Goal: Task Accomplishment & Management: Use online tool/utility

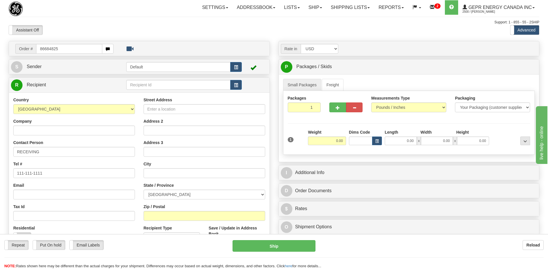
type input "86684825"
click at [95, 26] on body "Training Course Close Toggle navigation Settings Shipping Preferences New Recip…" at bounding box center [276, 134] width 552 height 269
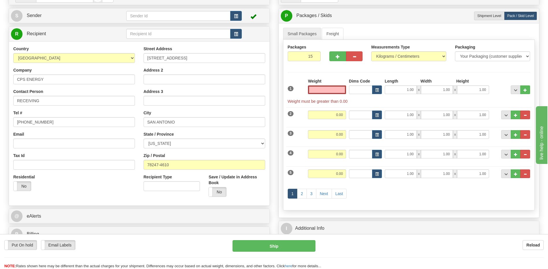
scroll to position [116, 0]
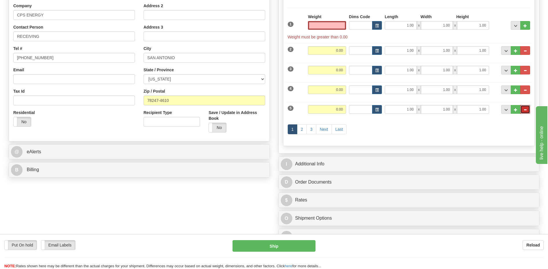
type input "0.00"
click at [528, 107] on button "..." at bounding box center [525, 109] width 10 height 9
click at [524, 92] on span "..." at bounding box center [524, 90] width 3 height 3
click at [524, 52] on span "..." at bounding box center [524, 50] width 3 height 3
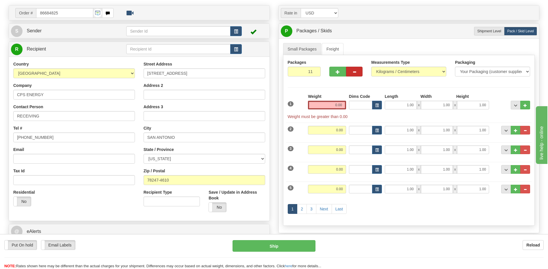
scroll to position [29, 0]
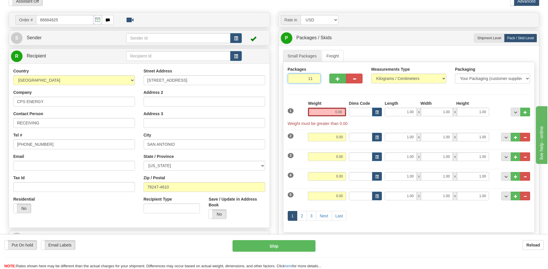
click at [308, 79] on input "11" at bounding box center [304, 79] width 33 height 10
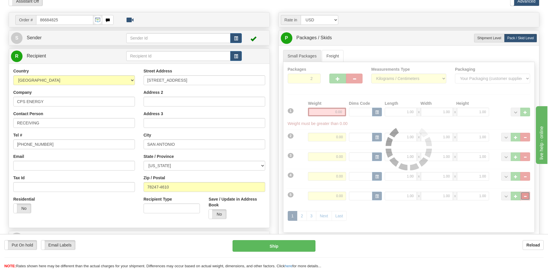
click at [525, 195] on div "Packages 2 11 Measurements Type" at bounding box center [409, 147] width 252 height 171
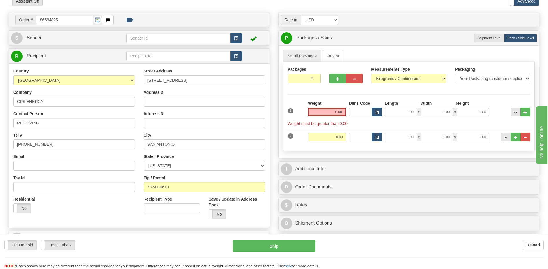
click at [527, 178] on div "Rate in Account Currency ARN AWG AUD AUS BHD BBD BFR BMD BRC BRL GBP UKL BND BG…" at bounding box center [409, 141] width 270 height 258
click at [527, 138] on span "..." at bounding box center [524, 137] width 3 height 3
type input "1"
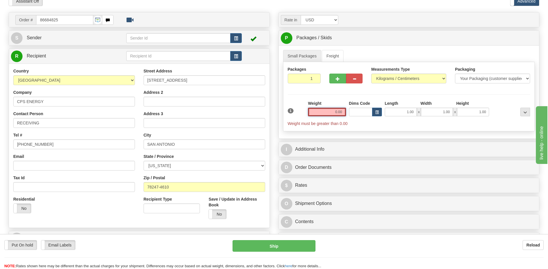
click at [333, 111] on input "0.00" at bounding box center [327, 112] width 38 height 9
click at [333, 111] on input "text" at bounding box center [327, 112] width 38 height 9
type input "0.00"
click at [308, 76] on input "1" at bounding box center [304, 79] width 33 height 10
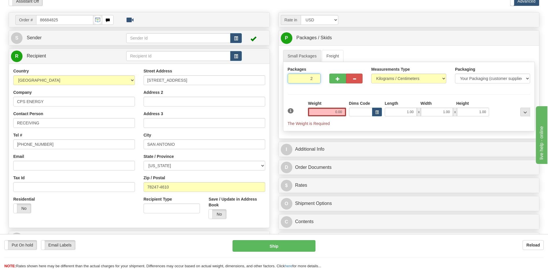
type input "2"
click at [341, 113] on div "Packages 2 1 Measurements Type" at bounding box center [409, 96] width 252 height 69
click at [341, 113] on input "0.00" at bounding box center [327, 112] width 38 height 9
click at [341, 113] on input "text" at bounding box center [327, 112] width 38 height 9
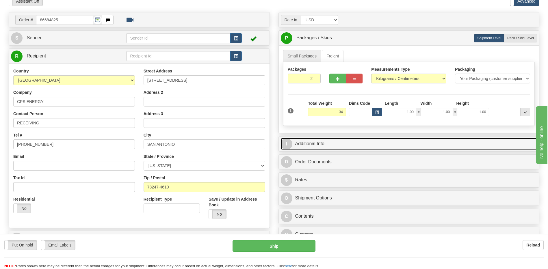
type input "34.00"
click at [335, 144] on link "I Additional Info" at bounding box center [409, 144] width 257 height 12
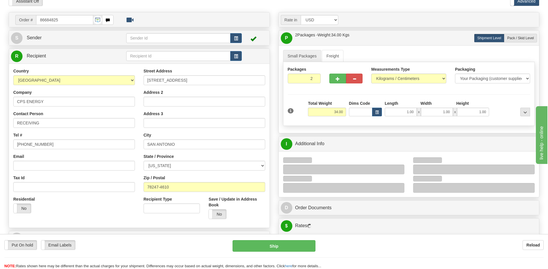
click at [84, 203] on div "Residential Yes No" at bounding box center [74, 206] width 130 height 21
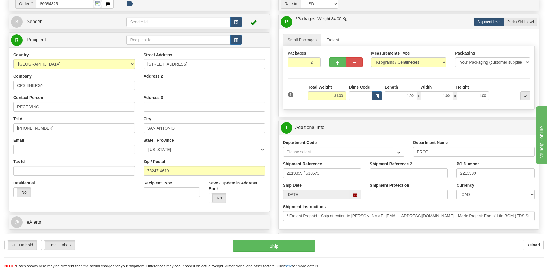
scroll to position [58, 0]
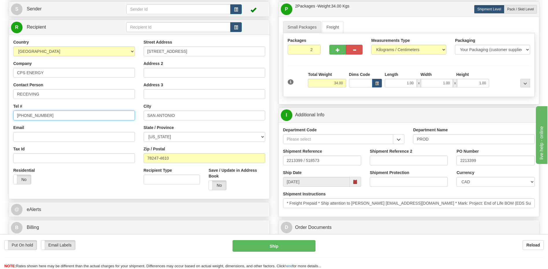
drag, startPoint x: 53, startPoint y: 115, endPoint x: -1, endPoint y: 118, distance: 54.4
click at [0, 118] on html "Training Course Close Toggle navigation Settings Shipping Preferences New Sende…" at bounding box center [274, 76] width 548 height 269
type input "111-111-1111"
click at [56, 173] on div "Residential Yes No" at bounding box center [74, 178] width 130 height 21
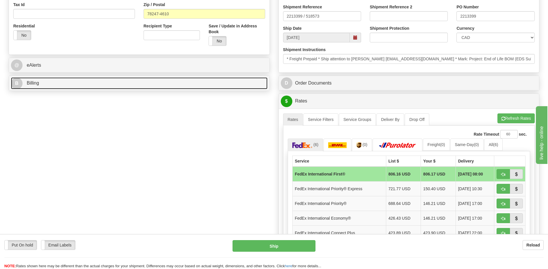
click at [49, 82] on link "B Billing" at bounding box center [139, 83] width 257 height 12
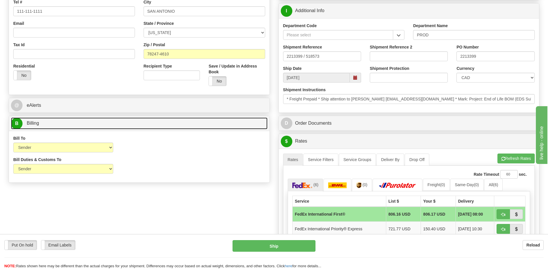
scroll to position [87, 0]
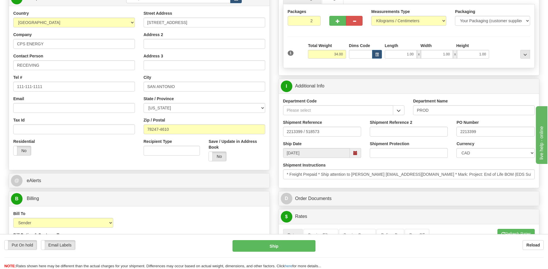
click at [97, 163] on div "Country [GEOGRAPHIC_DATA] [GEOGRAPHIC_DATA] [GEOGRAPHIC_DATA] [GEOGRAPHIC_DATA]…" at bounding box center [139, 87] width 261 height 155
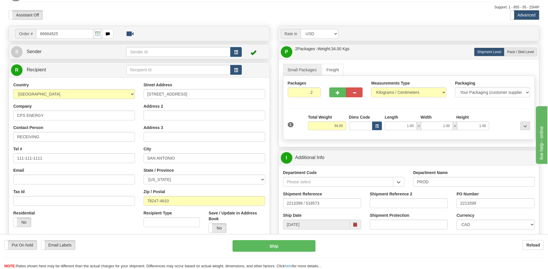
scroll to position [29, 0]
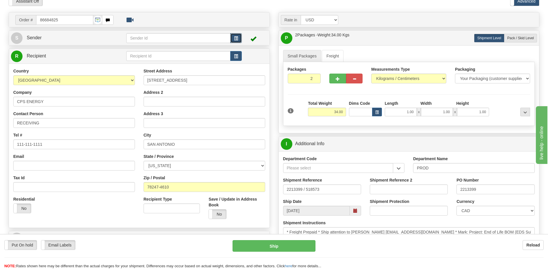
click at [237, 40] on span "button" at bounding box center [236, 39] width 4 height 4
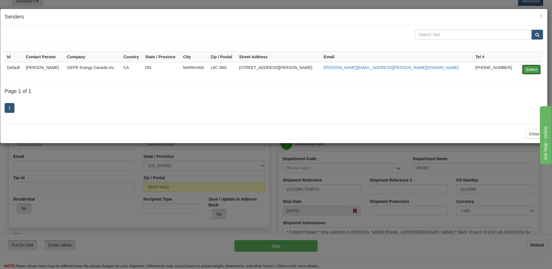
click at [528, 68] on button "Select" at bounding box center [531, 70] width 19 height 10
type input "Default"
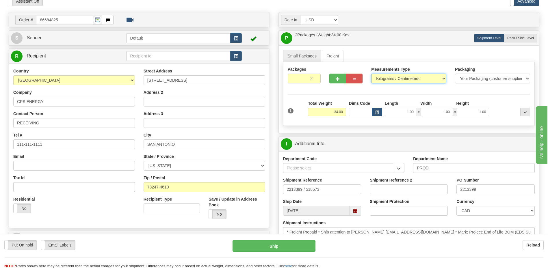
click at [401, 77] on select "Pounds / Inches Kilograms / Centimeters" at bounding box center [408, 79] width 75 height 10
select select "0"
click at [371, 74] on select "Pounds / Inches Kilograms / Centimeters" at bounding box center [408, 79] width 75 height 10
drag, startPoint x: 321, startPoint y: 193, endPoint x: 194, endPoint y: 196, distance: 126.8
click at [194, 12] on div "Order # 86684825" at bounding box center [273, 12] width 539 height 0
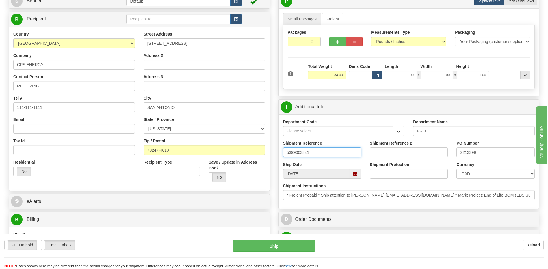
scroll to position [116, 0]
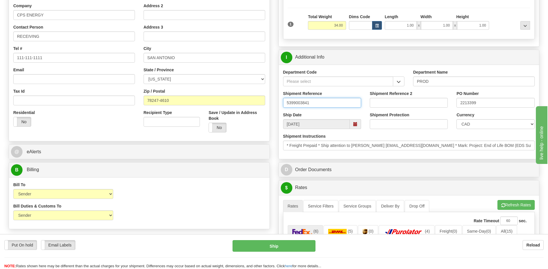
type input "5399003841"
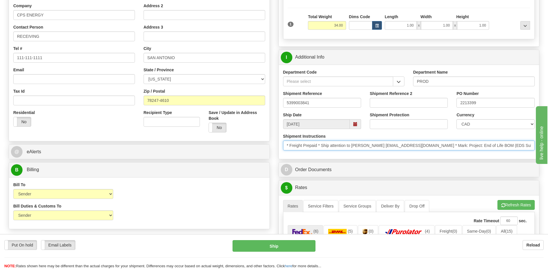
scroll to position [0, 1]
drag, startPoint x: 287, startPoint y: 146, endPoint x: 556, endPoint y: 175, distance: 271.1
click at [548, 154] on html "Training Course Close Toggle navigation Settings Shipping Preferences New Sende…" at bounding box center [274, 18] width 548 height 269
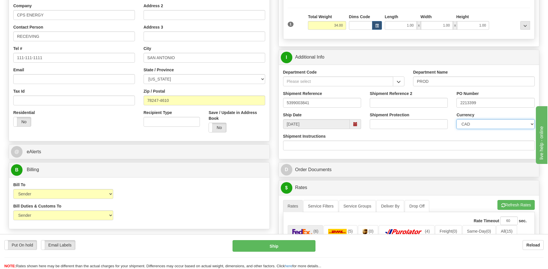
click at [478, 120] on select "CAD USD EUR ZAR [PERSON_NAME] ARN AUD AUS AWG BBD BFR BGN BHD BMD BND BRC BRL C…" at bounding box center [495, 124] width 78 height 10
select select "1"
click at [456, 119] on select "CAD USD EUR ZAR [PERSON_NAME] ARN AUD AUS AWG BBD BFR BGN BHD BMD BND BRC BRL C…" at bounding box center [495, 124] width 78 height 10
drag, startPoint x: 486, startPoint y: 103, endPoint x: 428, endPoint y: 103, distance: 57.5
click at [428, 103] on div "Shipment Reference 5399003841 Shipment Reference 2 PO Number 2213399" at bounding box center [409, 101] width 261 height 21
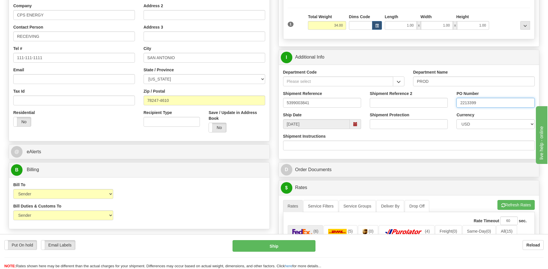
click at [469, 102] on input "2213399" at bounding box center [495, 103] width 78 height 10
type input "4400066452"
drag, startPoint x: 202, startPoint y: 200, endPoint x: 208, endPoint y: 200, distance: 6.4
click at [202, 200] on div "Bill To Sender Recipient Third Party Collect Account 3rd Party Account List Ple…" at bounding box center [139, 192] width 261 height 21
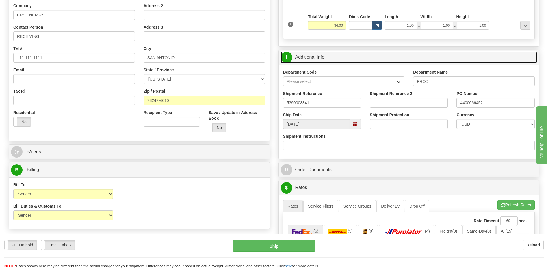
click at [367, 61] on link "I Additional Info" at bounding box center [409, 57] width 257 height 12
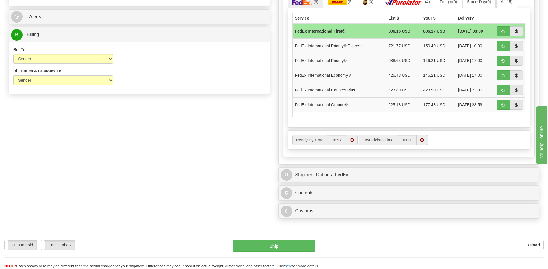
scroll to position [289, 0]
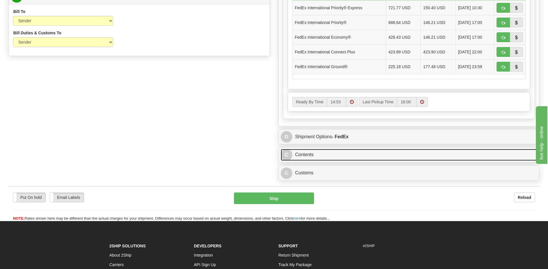
click at [336, 160] on link "C Contents" at bounding box center [409, 155] width 257 height 12
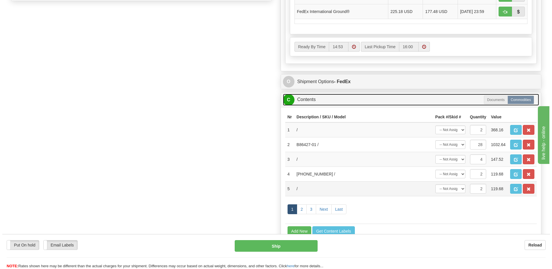
scroll to position [347, 0]
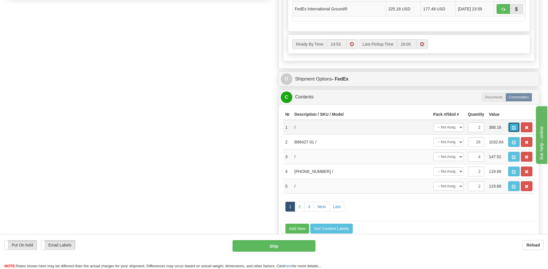
click at [513, 128] on span "button" at bounding box center [514, 128] width 4 height 4
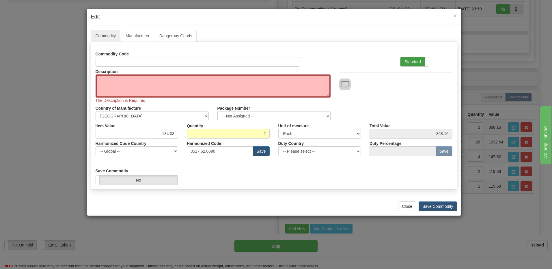
click at [416, 63] on label "Standard" at bounding box center [415, 61] width 28 height 9
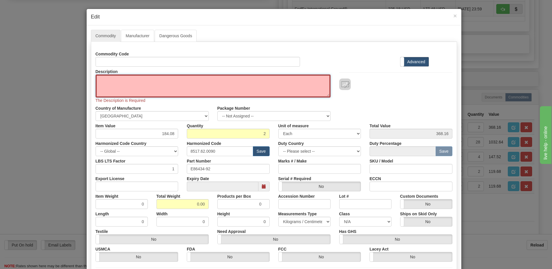
click at [135, 81] on textarea "Description" at bounding box center [213, 86] width 235 height 23
paste textarea "E86434-92"
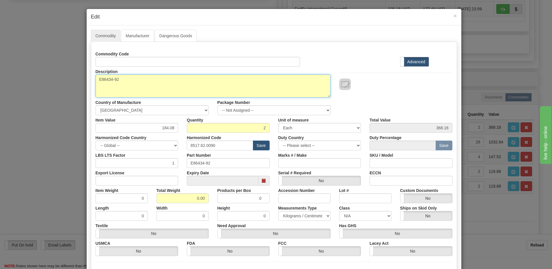
drag, startPoint x: 104, startPoint y: 81, endPoint x: 110, endPoint y: 90, distance: 10.5
click at [104, 81] on textarea "E86434-92" at bounding box center [213, 86] width 235 height 23
paste textarea "IP SERVICE PADDLEBOARD"
type textarea "IP SERVICE PADDLEBOARD P/N E86434-92"
drag, startPoint x: 217, startPoint y: 163, endPoint x: 159, endPoint y: 163, distance: 58.4
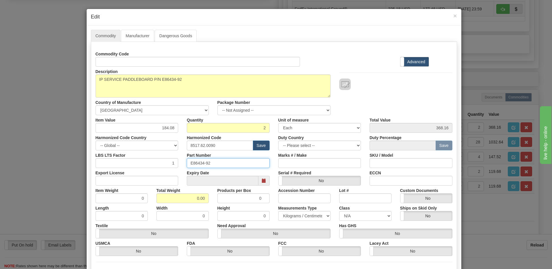
click at [159, 163] on div "LBS LTS Factor 1 Part Number E86434-92 Marks # / Make SKU / Model" at bounding box center [274, 160] width 366 height 18
drag, startPoint x: 226, startPoint y: 148, endPoint x: 146, endPoint y: 150, distance: 80.3
click at [146, 150] on div "Harmonized Code Country -- Global -- [GEOGRAPHIC_DATA] [GEOGRAPHIC_DATA] [GEOGR…" at bounding box center [274, 142] width 366 height 18
paste input "79.000"
type input "8517.79.0000"
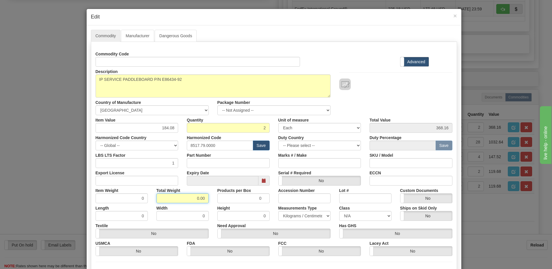
drag, startPoint x: 190, startPoint y: 201, endPoint x: 222, endPoint y: 201, distance: 31.8
click at [222, 201] on div "Item Weight 0 Total Weight 0.00 Products per Box 0 Accession Number Lot # Custo…" at bounding box center [274, 195] width 366 height 18
click at [199, 201] on input "0.00" at bounding box center [183, 199] width 52 height 10
type input "1"
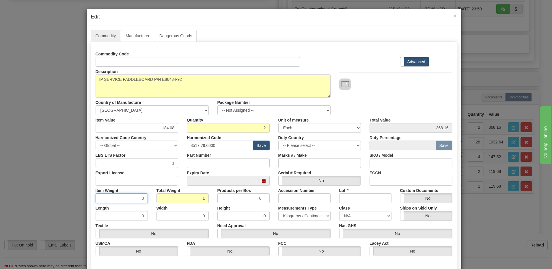
type input "0.5000"
click at [124, 202] on input "0.5000" at bounding box center [122, 199] width 52 height 10
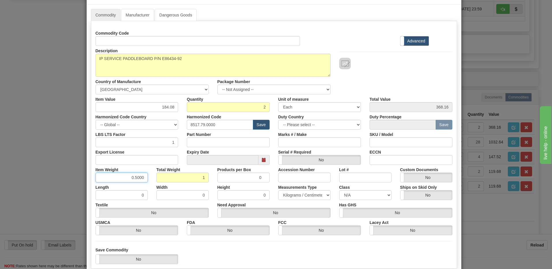
scroll to position [55, 0]
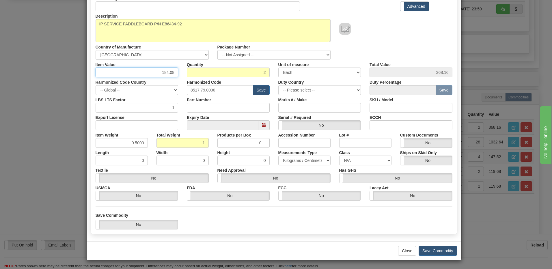
drag, startPoint x: 156, startPoint y: 73, endPoint x: 192, endPoint y: 73, distance: 35.8
click at [192, 73] on div "Item Value 184.08 Quantity 2 Unit of measure 3 Thousand Square Inches Adjustmen…" at bounding box center [274, 69] width 366 height 18
type input "74.66"
type input "149.32"
click at [192, 73] on input "2" at bounding box center [228, 73] width 83 height 10
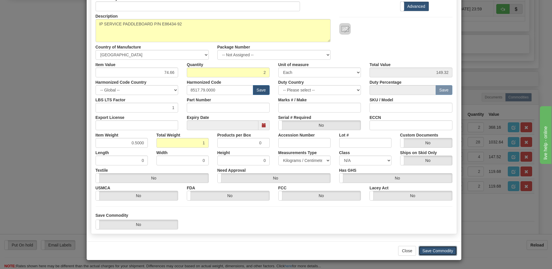
click at [434, 252] on button "Save Commodity" at bounding box center [438, 251] width 38 height 10
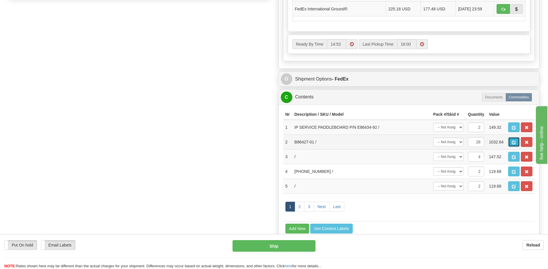
click at [516, 142] on span "button" at bounding box center [514, 143] width 4 height 4
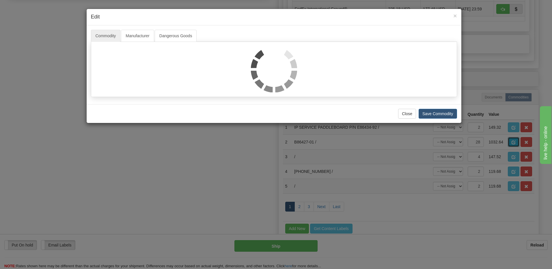
scroll to position [0, 0]
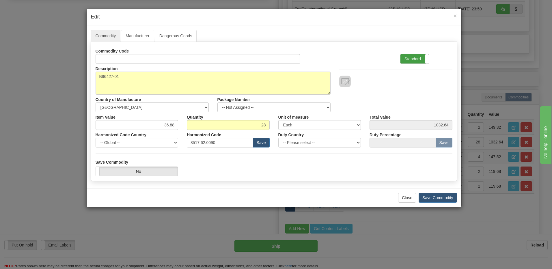
click at [419, 61] on label "Standard" at bounding box center [415, 58] width 28 height 9
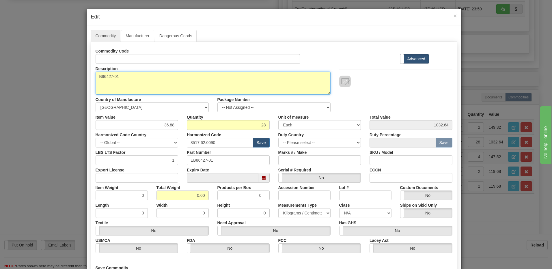
drag, startPoint x: 167, startPoint y: 84, endPoint x: 52, endPoint y: 78, distance: 114.9
click at [52, 78] on div "× Edit Commodity Manufacturer Dangerous Goods Commodity Code Standard Advanced …" at bounding box center [276, 134] width 552 height 269
paste textarea "E"
drag, startPoint x: 107, startPoint y: 77, endPoint x: 120, endPoint y: 94, distance: 21.4
click at [107, 77] on textarea "B86427-01" at bounding box center [213, 83] width 235 height 23
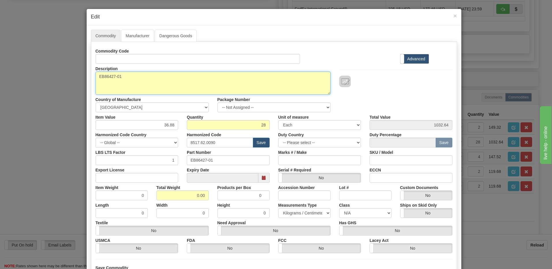
paste textarea "BLANK PANEL"
type textarea "BLANK PANEL P/N EB86427-01"
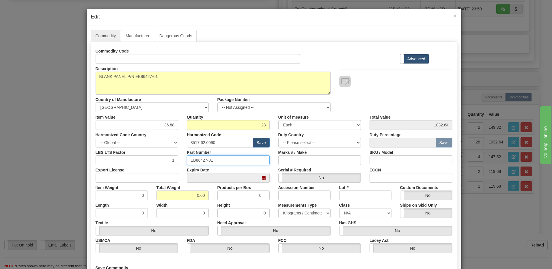
click at [215, 161] on input "EB86427-01" at bounding box center [228, 160] width 83 height 10
click at [224, 160] on input "EB86427-01" at bounding box center [228, 160] width 83 height 10
drag, startPoint x: 219, startPoint y: 144, endPoint x: 123, endPoint y: 139, distance: 96.6
click at [130, 139] on div "Harmonized Code Country -- Global -- [GEOGRAPHIC_DATA] [GEOGRAPHIC_DATA] [GEOGR…" at bounding box center [274, 139] width 366 height 18
paste input "79.000"
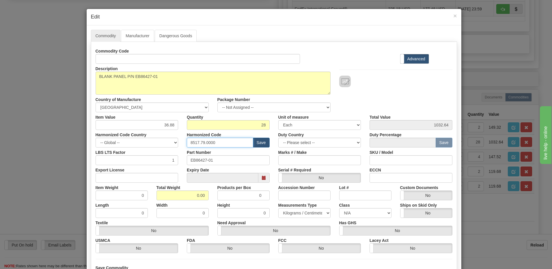
type input "8517.79.0000"
drag, startPoint x: 219, startPoint y: 161, endPoint x: 147, endPoint y: 159, distance: 71.4
click at [149, 159] on div "LBS LTS Factor 1 Part Number EB86427-01 Marks # / Make SKU / Model" at bounding box center [274, 157] width 366 height 18
drag, startPoint x: 179, startPoint y: 196, endPoint x: 244, endPoint y: 201, distance: 65.2
click at [244, 201] on div "Commodity Code Standard Advanced Description B86427-01 Country of Manufacture -…" at bounding box center [274, 149] width 357 height 207
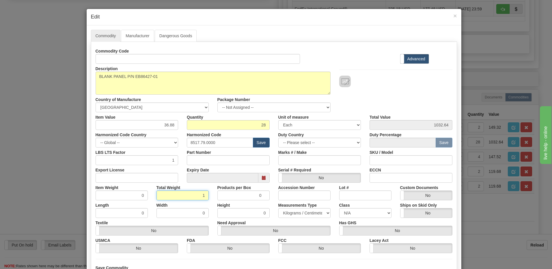
type input "1"
type input "0.0357"
click at [116, 197] on input "0.0357" at bounding box center [122, 196] width 52 height 10
drag, startPoint x: 151, startPoint y: 127, endPoint x: 238, endPoint y: 134, distance: 86.9
click at [238, 134] on div "Commodity Code Standard Advanced Description B86427-01 Country of Manufacture -…" at bounding box center [274, 149] width 357 height 207
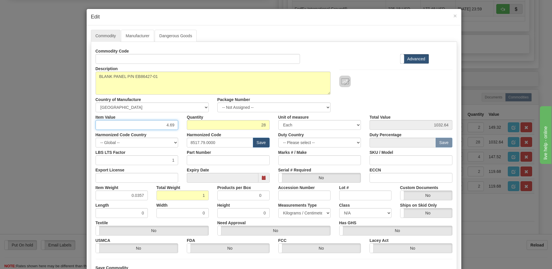
type input "4.69"
type input "131.32"
click at [240, 125] on input "28" at bounding box center [228, 125] width 83 height 10
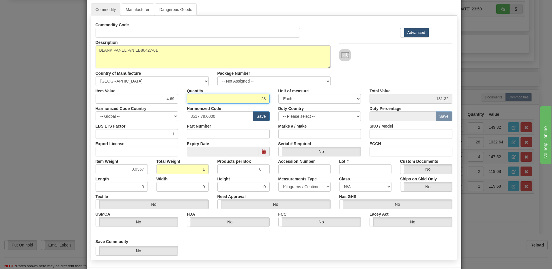
scroll to position [53, 0]
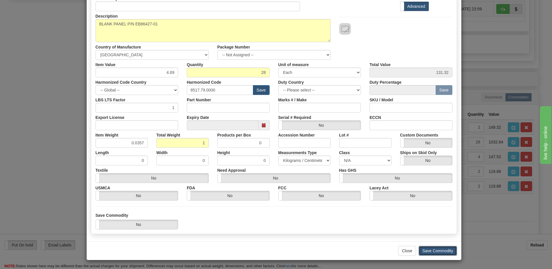
click at [448, 251] on button "Save Commodity" at bounding box center [438, 251] width 38 height 10
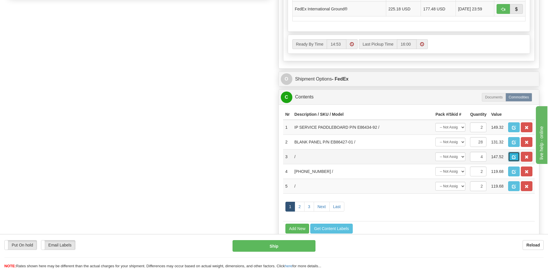
click at [515, 160] on button "button" at bounding box center [514, 157] width 12 height 10
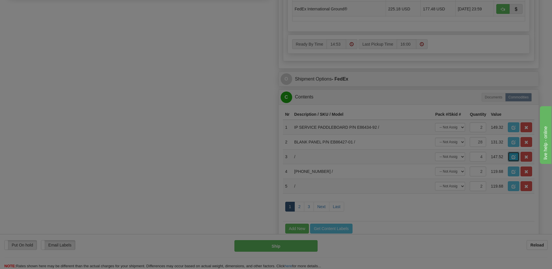
scroll to position [0, 0]
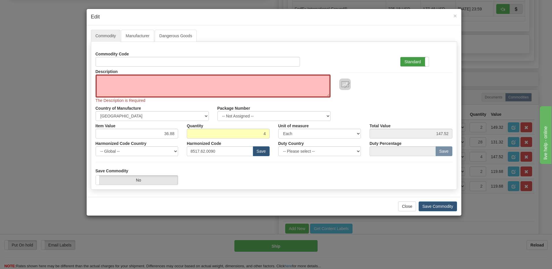
click at [408, 65] on label "Standard" at bounding box center [415, 61] width 28 height 9
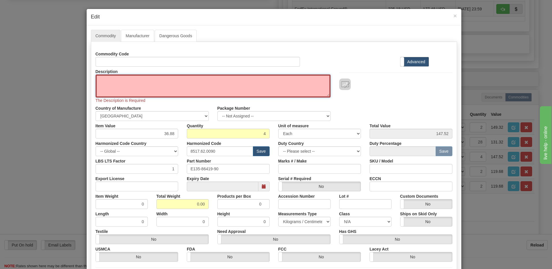
click at [97, 82] on textarea "Description" at bounding box center [213, 86] width 235 height 23
paste textarea "90deg OC48 by-pass cable"
click at [99, 80] on textarea "90deg OC48 by-pass cable" at bounding box center [213, 86] width 235 height 23
click at [169, 82] on textarea "90deg OC48 by-pass cable" at bounding box center [213, 86] width 235 height 23
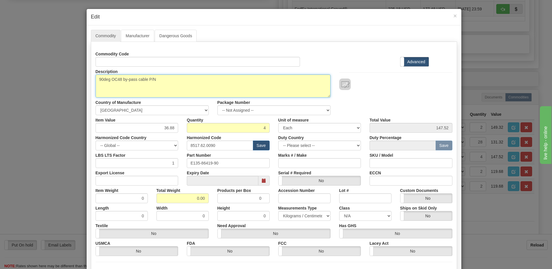
click at [163, 81] on textarea "90deg OC48 by-pass cable P/N" at bounding box center [213, 86] width 235 height 23
paste textarea "E135-86419-90"
click at [161, 80] on textarea "90deg OC48 by-pass cable P/N E135-86419-90" at bounding box center [213, 86] width 235 height 23
type textarea "90deg OC48 by-pass cable P/N E135-86419-90"
drag, startPoint x: 227, startPoint y: 164, endPoint x: 158, endPoint y: 163, distance: 69.1
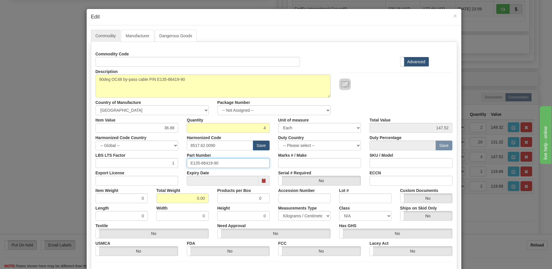
click at [158, 163] on div "LBS LTS Factor 1 Part Number E135-86419-90 Marks # / Make SKU / Model" at bounding box center [274, 160] width 366 height 18
drag, startPoint x: 220, startPoint y: 147, endPoint x: 131, endPoint y: 145, distance: 88.4
click at [134, 150] on div "Harmonized Code Country -- Global -- [GEOGRAPHIC_DATA] [GEOGRAPHIC_DATA] [GEOGR…" at bounding box center [274, 142] width 366 height 18
paste input "7413.00.9000"
type input "7413.00.9000"
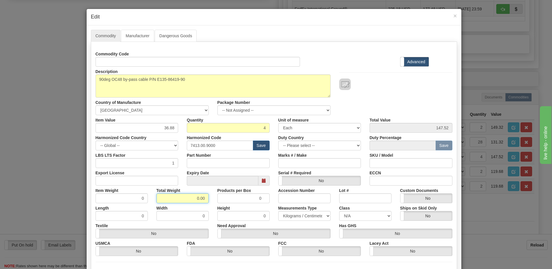
drag, startPoint x: 187, startPoint y: 198, endPoint x: 217, endPoint y: 203, distance: 30.7
click at [217, 203] on div "Commodity Code Standard Advanced Description 90deg OC48 by-pass cable P/N E135-…" at bounding box center [274, 152] width 357 height 207
type input "1"
type input "0.2500"
click at [114, 197] on input "0.2500" at bounding box center [122, 199] width 52 height 10
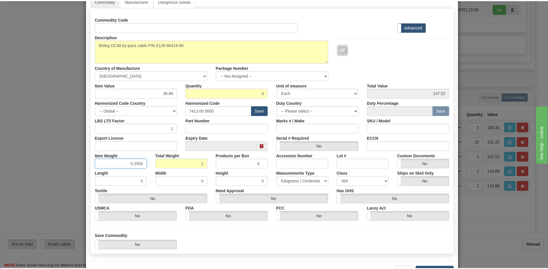
scroll to position [55, 0]
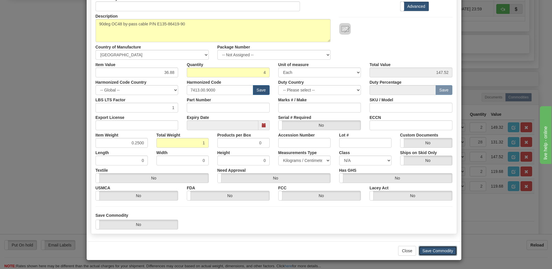
click at [441, 253] on button "Save Commodity" at bounding box center [438, 251] width 38 height 10
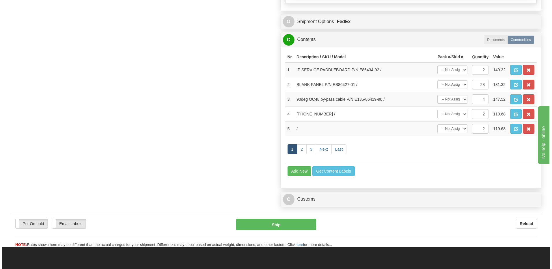
scroll to position [404, 0]
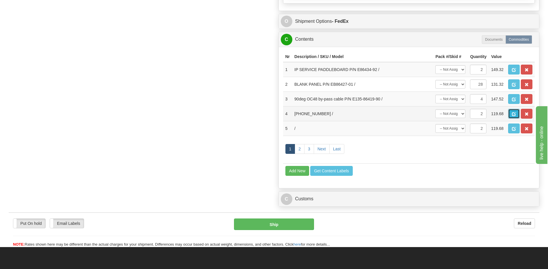
click at [513, 116] on span "button" at bounding box center [514, 114] width 4 height 4
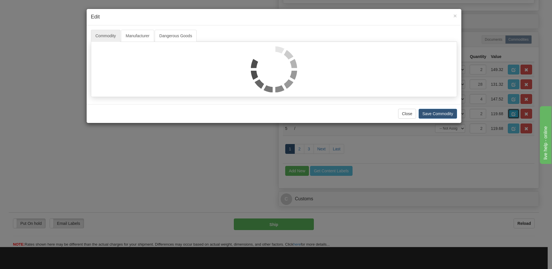
scroll to position [0, 0]
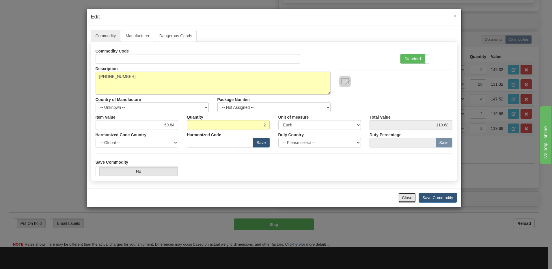
click at [409, 198] on button "Close" at bounding box center [407, 198] width 18 height 10
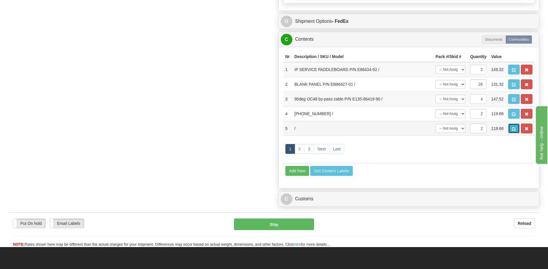
click at [517, 129] on button "button" at bounding box center [514, 129] width 12 height 10
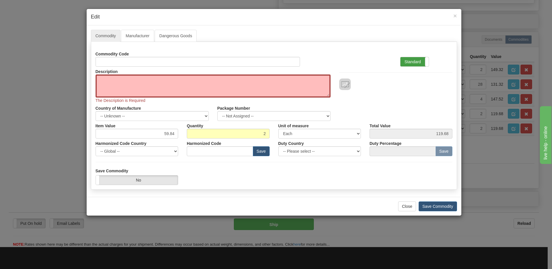
click at [417, 61] on label "Standard" at bounding box center [415, 61] width 28 height 9
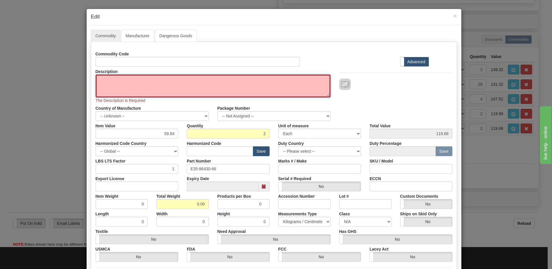
click at [110, 83] on textarea "Description" at bounding box center [213, 86] width 235 height 23
paste textarea "CABLE,JMUX/JIF,4X8C,28VT,LH"
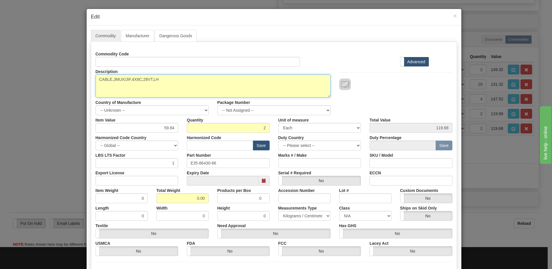
click at [168, 81] on textarea "CABLE,JMUX/JIF,4X8C,28VT,LH" at bounding box center [213, 86] width 235 height 23
paste textarea "E35-86430-65"
type textarea "CABLE,JMUX/JIF,4X8C,28VT,LH P/N E35-86430-65"
drag, startPoint x: 193, startPoint y: 200, endPoint x: 264, endPoint y: 204, distance: 71.5
click at [264, 204] on div "Commodity Code Standard Advanced Description CABLE,JMUX/JIF,4X8C,28VT,LH P/N E3…" at bounding box center [274, 152] width 357 height 207
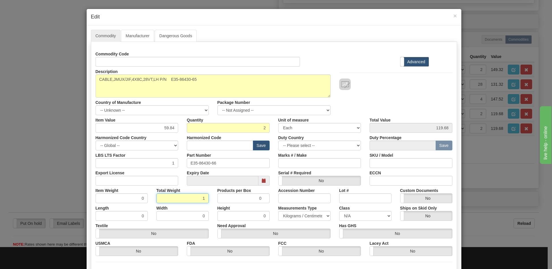
type input "1"
type input "0.5000"
click at [134, 199] on input "0.5000" at bounding box center [122, 199] width 52 height 10
click at [196, 147] on input "text" at bounding box center [220, 146] width 66 height 10
paste input "8544.42.2000"
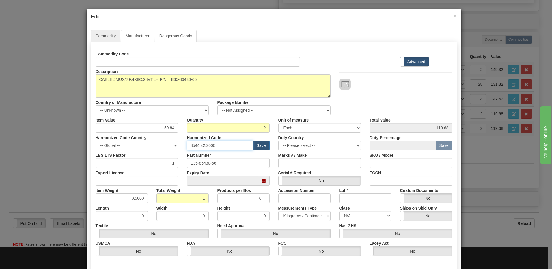
type input "8544.42.2000"
drag, startPoint x: 156, startPoint y: 128, endPoint x: 186, endPoint y: 127, distance: 30.1
click at [186, 127] on div "Item Value 59.84 Quantity 2 Unit of measure 3 Thousand Square Inches Adjustment…" at bounding box center [274, 124] width 366 height 18
type input "232.13"
type input "464.26"
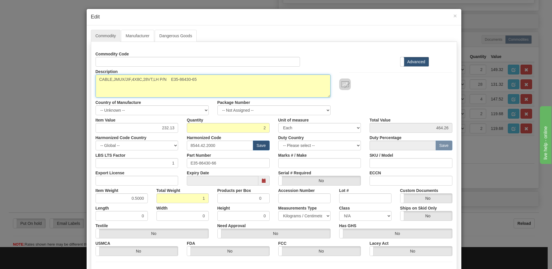
click at [170, 81] on textarea "CABLE,JMUX/JIF,4X8C,28VT,LH P/N E35-86430-65" at bounding box center [213, 86] width 235 height 23
type textarea "CABLE,JMUX/JIF,4X8C,28VT,LH P/N E35-86430-65"
click at [245, 127] on input "2" at bounding box center [228, 128] width 83 height 10
click at [386, 127] on input "464.26" at bounding box center [411, 128] width 83 height 10
drag, startPoint x: 221, startPoint y: 164, endPoint x: 156, endPoint y: 165, distance: 65.0
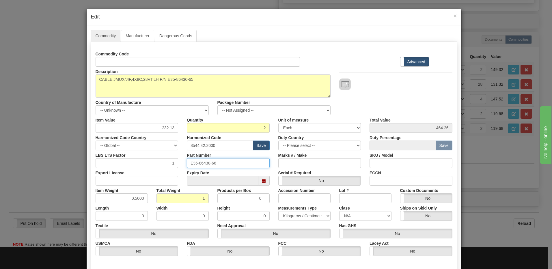
click at [156, 165] on div "LBS LTS Factor 1 Part Number E35-86430-66 Marks # / Make SKU / Model" at bounding box center [274, 160] width 366 height 18
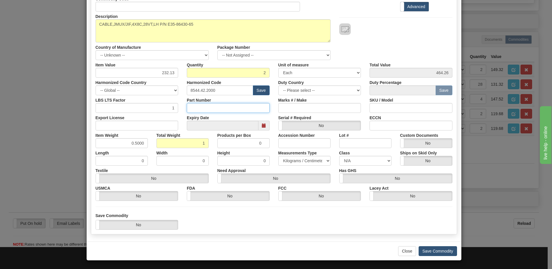
scroll to position [55, 0]
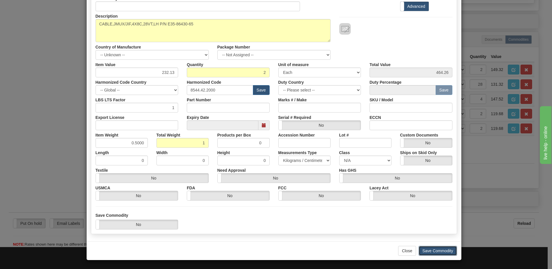
click at [438, 252] on button "Save Commodity" at bounding box center [438, 251] width 38 height 10
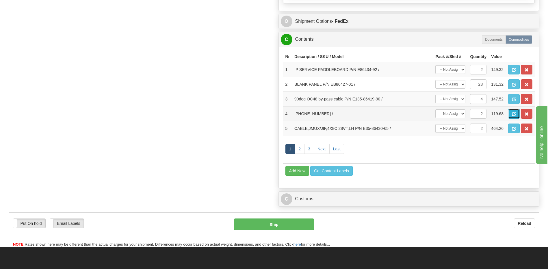
click at [513, 116] on span "button" at bounding box center [514, 114] width 4 height 4
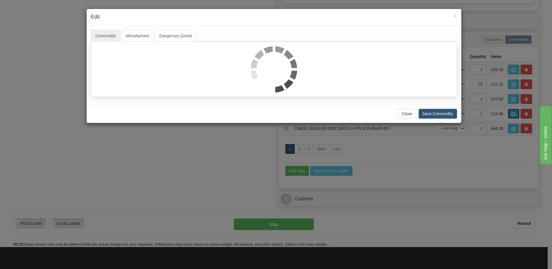
scroll to position [0, 0]
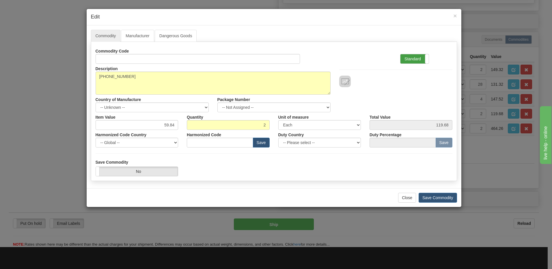
click at [413, 60] on label "Standard" at bounding box center [415, 58] width 28 height 9
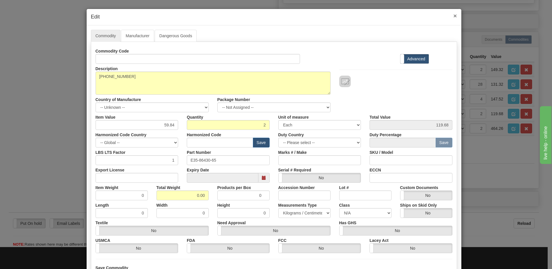
click at [454, 15] on span "×" at bounding box center [455, 15] width 3 height 7
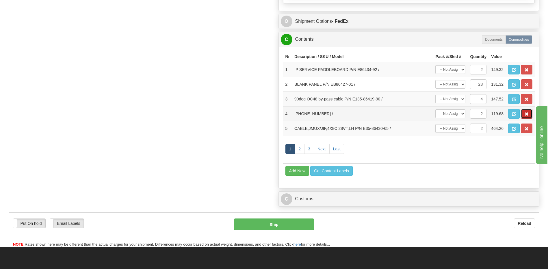
click at [530, 114] on button "button" at bounding box center [527, 114] width 12 height 10
click at [515, 131] on span "button" at bounding box center [514, 129] width 4 height 4
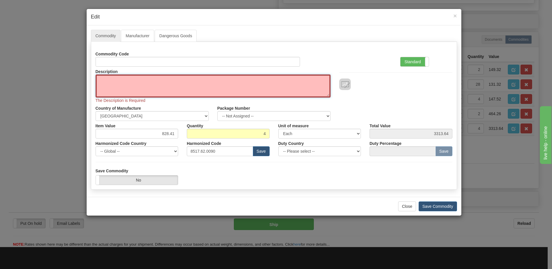
click at [119, 88] on textarea "Description" at bounding box center [213, 86] width 235 height 23
click at [419, 55] on div "Standard Advanced" at bounding box center [426, 58] width 61 height 18
click at [416, 64] on label "Standard" at bounding box center [415, 61] width 28 height 9
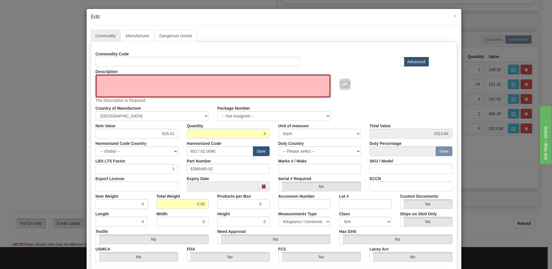
click at [97, 83] on textarea "Description" at bounding box center [213, 86] width 235 height 23
paste textarea "CABLE,JMUX/JIF,4x8C,28VT,RH"
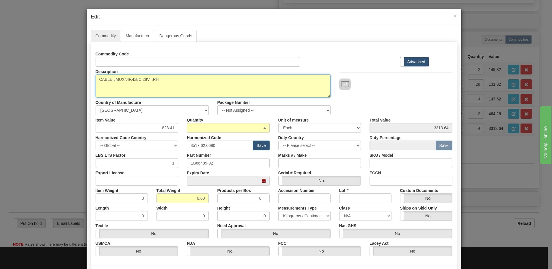
click at [166, 84] on textarea "CABLE,JMUX/JIF,4x8C,28VT,RH" at bounding box center [213, 86] width 235 height 23
paste textarea "E35-86430-66"
click at [169, 78] on textarea "CABLE,JMUX/JIF,4x8C,28VT,RH P/N E35-86430-66" at bounding box center [213, 86] width 235 height 23
type textarea "CABLE,JMUX/JIF,4x8C,28VT,RH P/N E35-86430-66"
drag, startPoint x: 203, startPoint y: 144, endPoint x: 160, endPoint y: 146, distance: 42.8
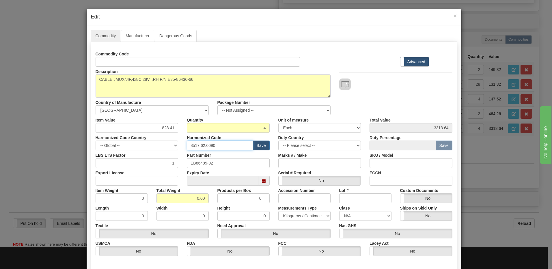
click at [160, 146] on div "Harmonized Code Country -- Global -- [GEOGRAPHIC_DATA] [GEOGRAPHIC_DATA] [GEOGR…" at bounding box center [274, 142] width 366 height 18
paste input "8544.42.2000"
type input "8544.42.2000"
drag, startPoint x: 219, startPoint y: 161, endPoint x: 127, endPoint y: 159, distance: 92.2
click at [127, 159] on div "LBS LTS Factor 1 Part Number EB86485-02 Marks # / Make SKU / Model" at bounding box center [274, 160] width 366 height 18
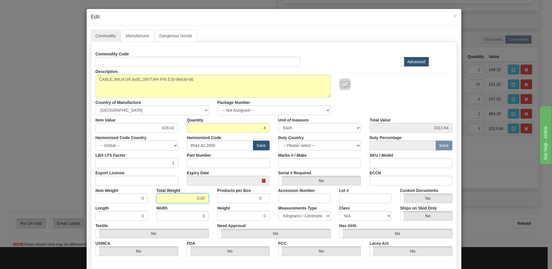
drag, startPoint x: 187, startPoint y: 198, endPoint x: 254, endPoint y: 199, distance: 66.5
click at [254, 199] on div "Item Weight 0 Total Weight 0.00 Products per Box 0 Accession Number Lot # Custo…" at bounding box center [274, 195] width 366 height 18
type input "1"
type input "0.2500"
click at [126, 203] on input "0.2500" at bounding box center [122, 199] width 52 height 10
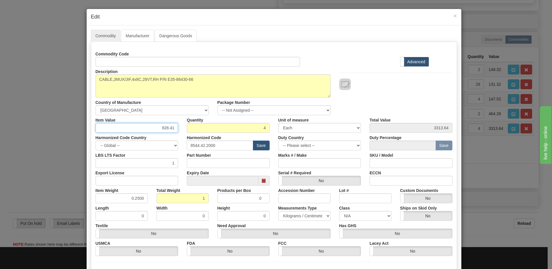
drag, startPoint x: 156, startPoint y: 129, endPoint x: 208, endPoint y: 133, distance: 52.2
click at [208, 133] on div "Commodity Code Standard Advanced Description CABLE,JMUX/JIF,4x8C,28VT,RH P/N E3…" at bounding box center [274, 152] width 357 height 207
type input "304.61"
type input "1218.44"
click at [218, 132] on input "4" at bounding box center [228, 128] width 83 height 10
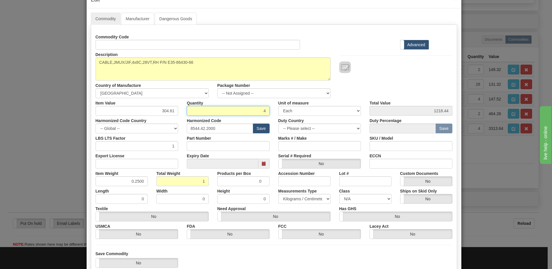
scroll to position [55, 0]
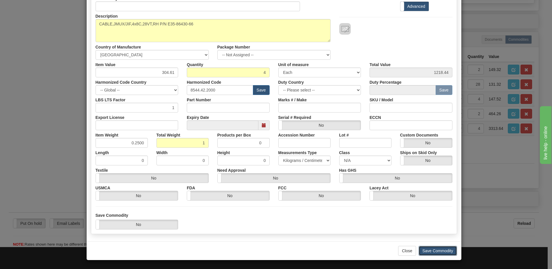
click at [440, 248] on button "Save Commodity" at bounding box center [438, 251] width 38 height 10
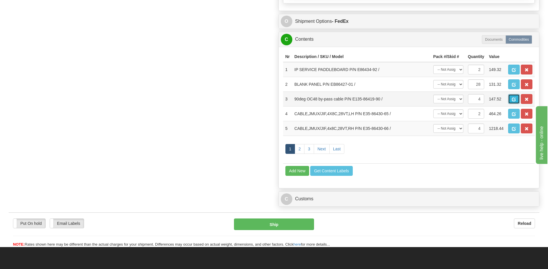
click at [512, 101] on span "button" at bounding box center [514, 100] width 4 height 4
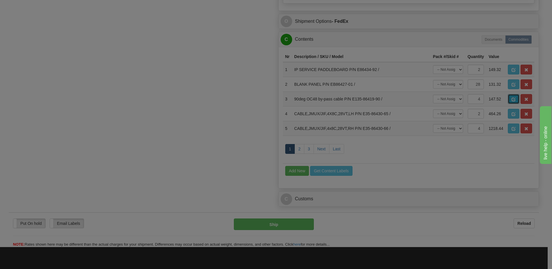
scroll to position [0, 0]
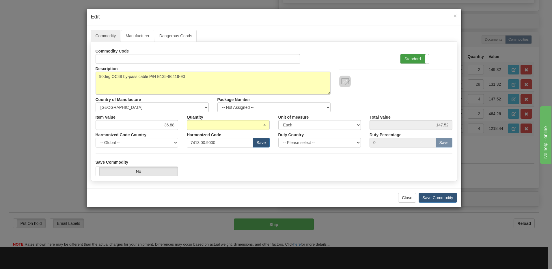
click at [410, 60] on label "Standard" at bounding box center [415, 58] width 28 height 9
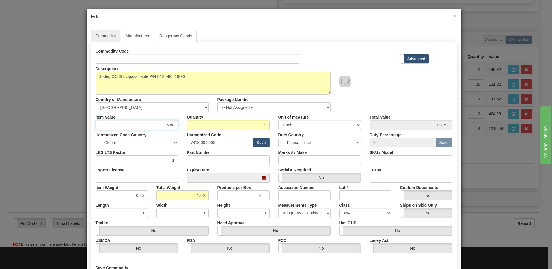
drag, startPoint x: 141, startPoint y: 127, endPoint x: 187, endPoint y: 126, distance: 46.5
click at [187, 126] on div "Item Value 36.88 Quantity 4 Unit of measure 3 Thousand Square Inches Adjustment…" at bounding box center [274, 121] width 366 height 18
type input "44.54"
type input "178.16"
click at [187, 126] on input "4" at bounding box center [228, 125] width 83 height 10
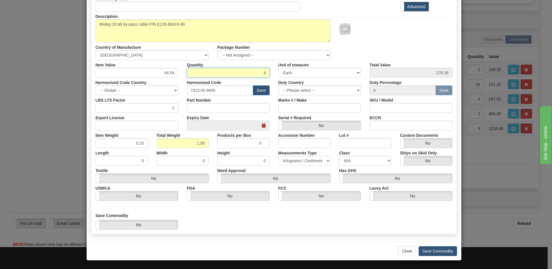
scroll to position [53, 0]
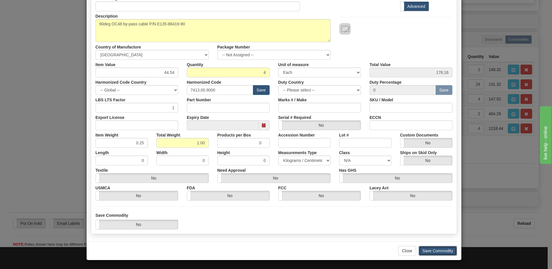
click at [437, 251] on button "Save Commodity" at bounding box center [438, 251] width 38 height 10
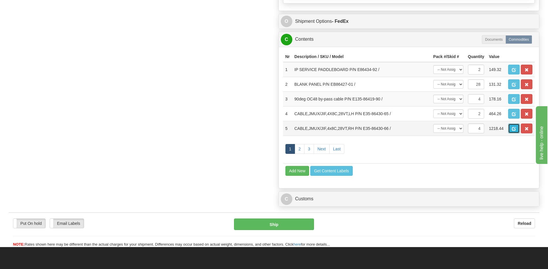
click at [514, 130] on span "button" at bounding box center [514, 129] width 4 height 4
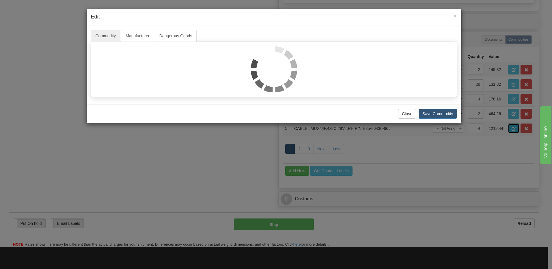
scroll to position [0, 0]
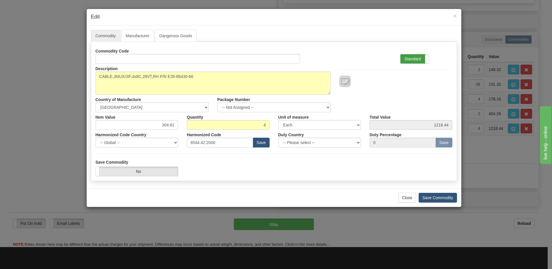
click at [416, 59] on label "Standard" at bounding box center [415, 58] width 28 height 9
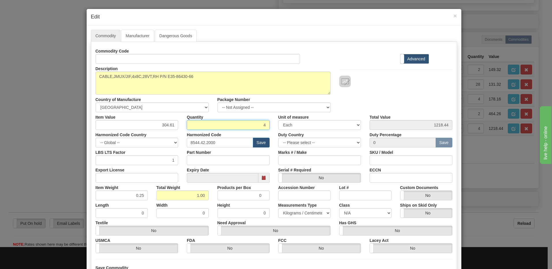
drag, startPoint x: 248, startPoint y: 122, endPoint x: 277, endPoint y: 124, distance: 29.8
click at [277, 124] on div "Item Value 304.61 Quantity 4 Unit of measure 3 Thousand Square Inches Adjustmen…" at bounding box center [274, 121] width 366 height 18
type input "2"
type input "609.22"
click at [118, 198] on input "0.25" at bounding box center [122, 196] width 52 height 10
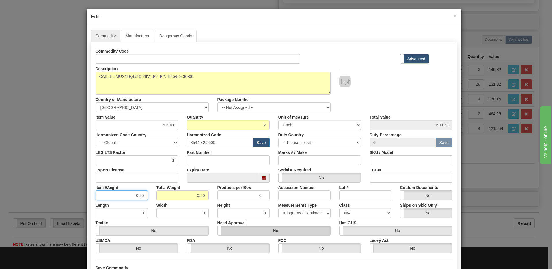
scroll to position [29, 0]
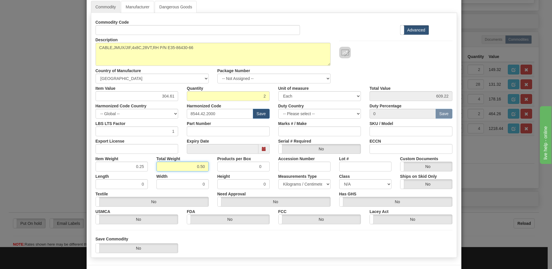
drag, startPoint x: 192, startPoint y: 168, endPoint x: 262, endPoint y: 166, distance: 69.4
click at [262, 166] on div "Item Weight 0.25 Total Weight 0.50 Products per Box 0 Accession Number Lot # Cu…" at bounding box center [274, 163] width 366 height 18
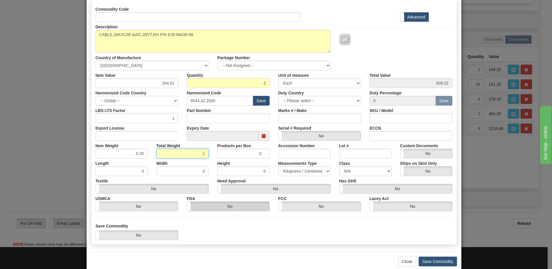
scroll to position [53, 0]
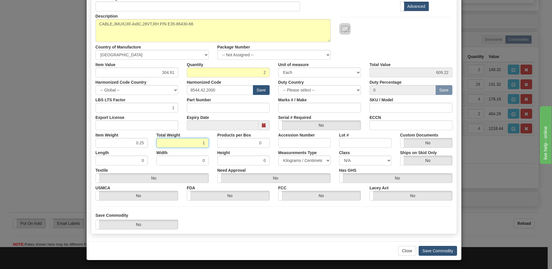
type input "1"
type input "0.5000"
click at [440, 252] on button "Save Commodity" at bounding box center [438, 251] width 38 height 10
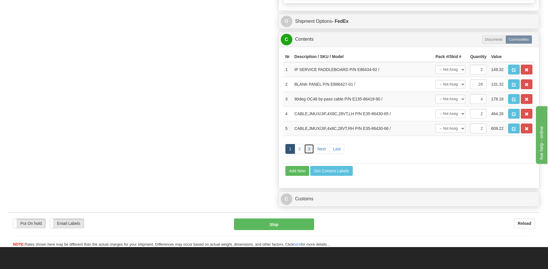
click at [310, 149] on link "3" at bounding box center [309, 149] width 10 height 10
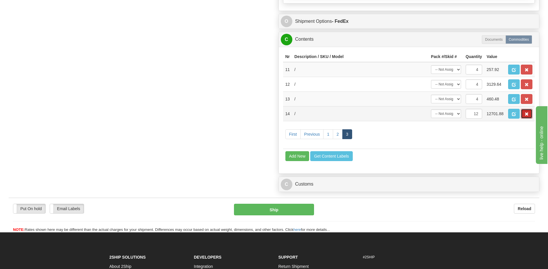
click at [527, 114] on span "button" at bounding box center [527, 114] width 4 height 4
click at [526, 98] on span "button" at bounding box center [527, 100] width 4 height 4
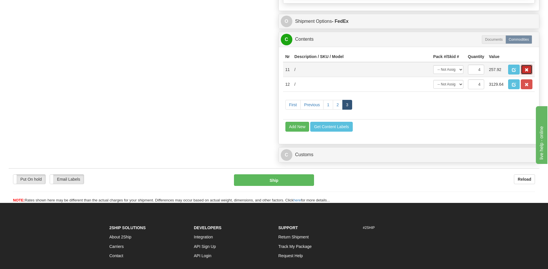
click at [527, 70] on span "button" at bounding box center [527, 70] width 4 height 4
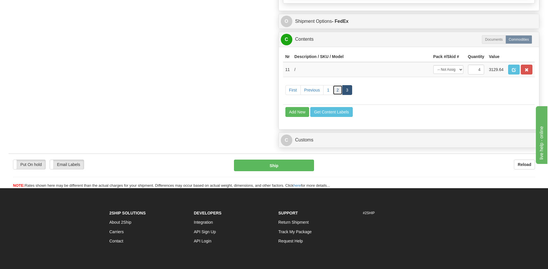
click at [337, 92] on link "2" at bounding box center [338, 90] width 10 height 10
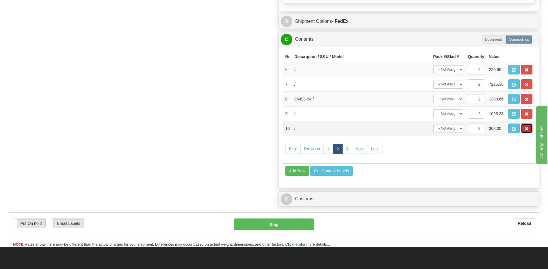
click at [526, 130] on span "button" at bounding box center [527, 129] width 4 height 4
click at [526, 101] on span "button" at bounding box center [527, 100] width 4 height 4
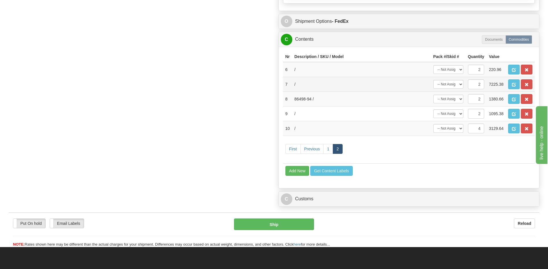
click at [527, 90] on td at bounding box center [520, 84] width 29 height 15
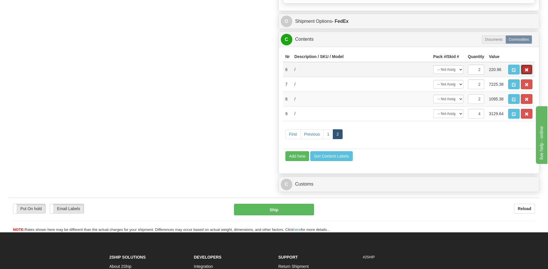
click at [526, 72] on span "button" at bounding box center [527, 70] width 4 height 4
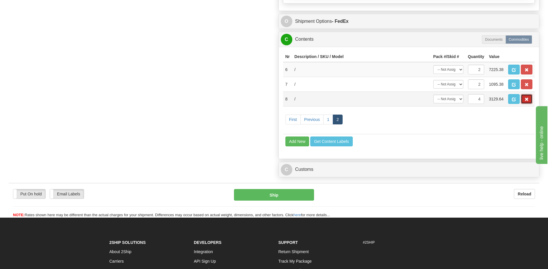
click at [527, 100] on span "button" at bounding box center [527, 100] width 4 height 4
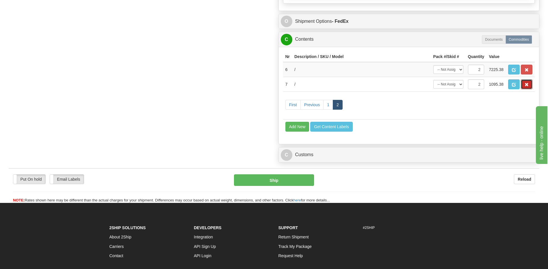
click at [525, 82] on button "button" at bounding box center [527, 84] width 12 height 10
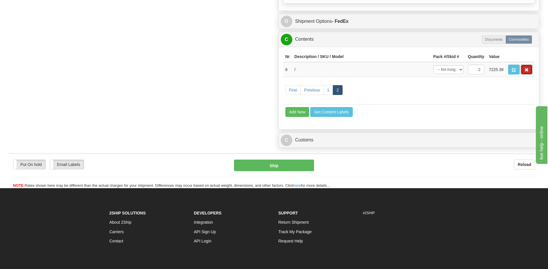
click at [526, 72] on span "button" at bounding box center [527, 70] width 4 height 4
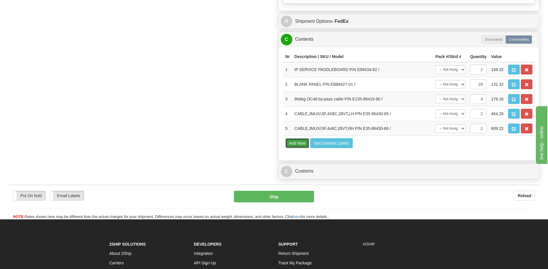
click at [295, 143] on button "Add New" at bounding box center [297, 143] width 24 height 10
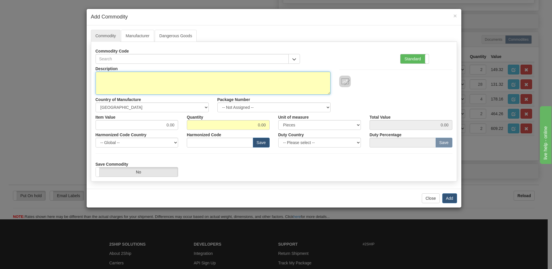
click at [114, 79] on textarea "Description" at bounding box center [213, 83] width 235 height 23
paste textarea "JIF-SHaRE UNIT"
paste textarea "EB86485-02"
type textarea "JIF-SHaRE UNIT P/N EB86485-02"
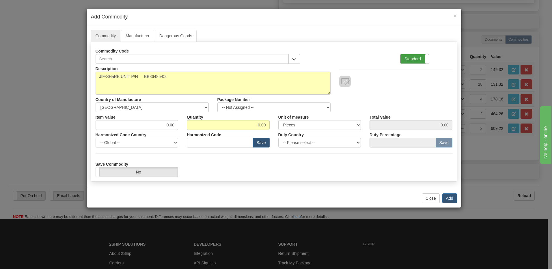
click at [407, 57] on label "Standard" at bounding box center [415, 58] width 28 height 9
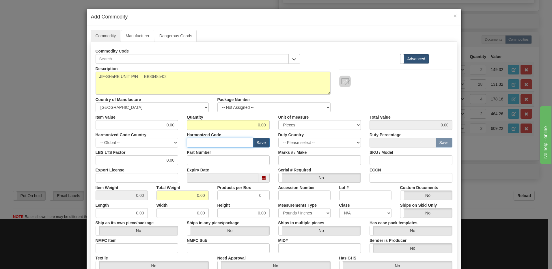
click at [205, 145] on input "text" at bounding box center [220, 143] width 66 height 10
paste input "8537.10.9170"
type input "8537.10.9170"
drag, startPoint x: 253, startPoint y: 127, endPoint x: 272, endPoint y: 125, distance: 19.1
click at [272, 125] on div "Item Value 0.00 Quantity 0.00 Unit of measure 3 Thousand Square Inches Adjustme…" at bounding box center [274, 121] width 366 height 18
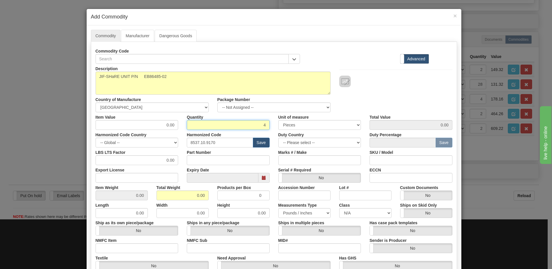
type input "4"
drag, startPoint x: 181, startPoint y: 198, endPoint x: 239, endPoint y: 194, distance: 59.0
click at [233, 194] on div "Item Weight 0.00 Total Weight 0.00 Products per Box 0 Accession Number Lot # Cu…" at bounding box center [274, 192] width 366 height 18
type input "4"
type input "1.0000"
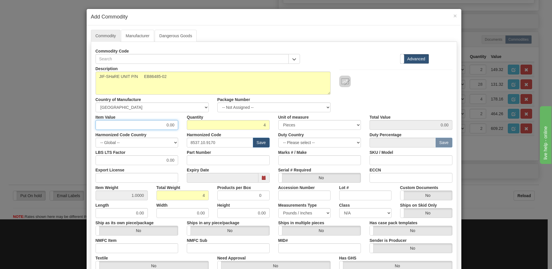
drag, startPoint x: 161, startPoint y: 127, endPoint x: 206, endPoint y: 125, distance: 45.1
click at [206, 125] on div "Item Value 0.00 Quantity 4 Unit of measure 3 Thousand Square Inches Adjustments…" at bounding box center [274, 121] width 366 height 18
type input "1098.48"
type input "4393.92"
click at [206, 125] on input "4" at bounding box center [228, 125] width 83 height 10
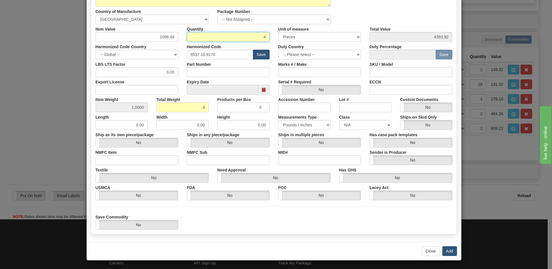
scroll to position [88, 0]
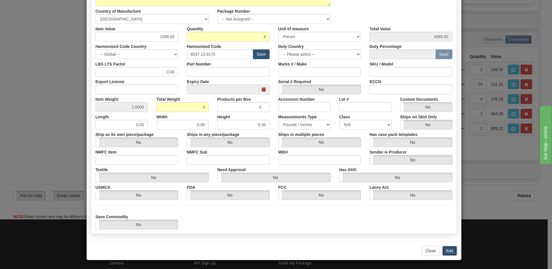
click at [448, 251] on button "Add" at bounding box center [450, 251] width 15 height 10
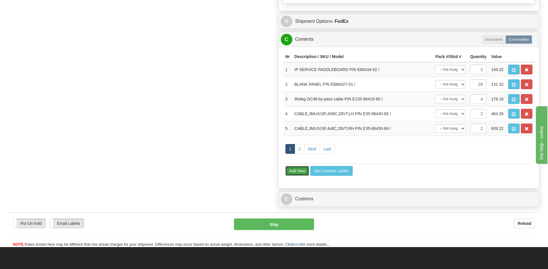
click at [294, 169] on button "Add New" at bounding box center [297, 171] width 24 height 10
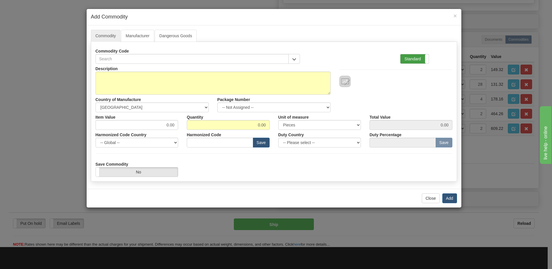
click at [409, 55] on label "Standard" at bounding box center [415, 58] width 28 height 9
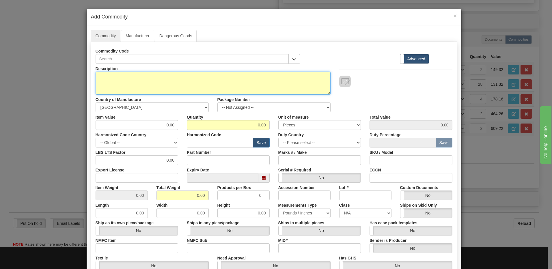
click at [128, 78] on textarea "Description" at bounding box center [213, 83] width 235 height 23
paste textarea "JIF-SHaRE PaDDLE BOaRD"
click at [191, 78] on textarea "JIF-SHaRE PaDDLE BOaRD" at bounding box center [213, 83] width 235 height 23
paste textarea "E86485-90"
type textarea "JIF-SHaRE PaDDLE BOaRD P/N E86485-90"
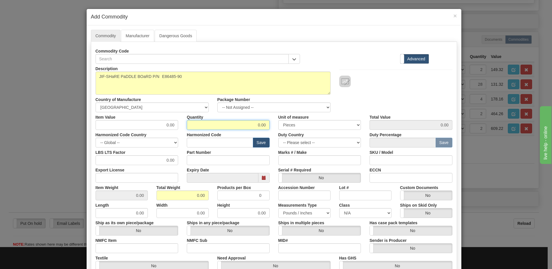
click at [197, 125] on input "0.00" at bounding box center [228, 125] width 83 height 10
click at [195, 144] on div "Harmonized Code Save" at bounding box center [229, 139] width 92 height 18
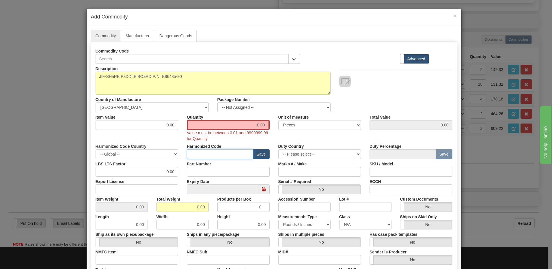
click at [191, 154] on input "text" at bounding box center [220, 154] width 66 height 10
paste input "8536.90.4000"
type input "8536.90.4000"
drag, startPoint x: 150, startPoint y: 127, endPoint x: 188, endPoint y: 125, distance: 37.9
click at [188, 125] on div "Item Value 0.00 Quantity 0.00 Value must be between 0.01 and 9999999.99 for Qua…" at bounding box center [274, 126] width 366 height 29
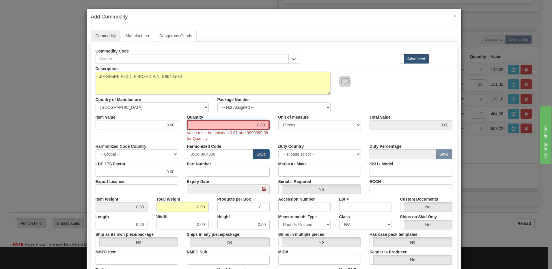
drag, startPoint x: 249, startPoint y: 121, endPoint x: 309, endPoint y: 125, distance: 59.7
click at [309, 125] on div "Item Value 0.00 Quantity 0.00 Value must be between 0.01 and 9999999.99 for Qua…" at bounding box center [274, 126] width 366 height 29
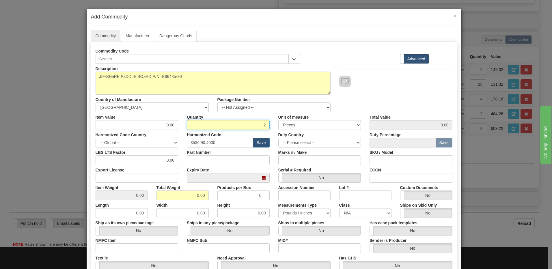
type input "2"
click at [157, 195] on input "0.00" at bounding box center [183, 196] width 52 height 10
drag, startPoint x: 171, startPoint y: 198, endPoint x: 250, endPoint y: 200, distance: 79.5
click at [250, 200] on div "Item Weight 0.00 Total Weight 0.00 Products per Box 0 Accession Number Lot # Cu…" at bounding box center [274, 192] width 366 height 18
type input "1"
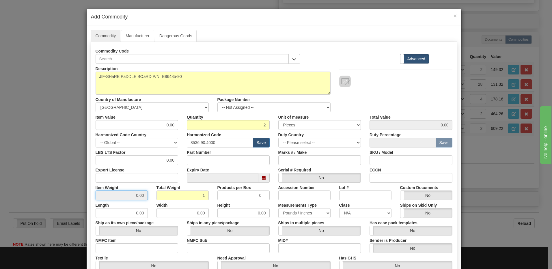
type input "0.5000"
click at [110, 194] on input "0.5000" at bounding box center [122, 196] width 52 height 10
drag, startPoint x: 153, startPoint y: 123, endPoint x: 199, endPoint y: 124, distance: 45.9
click at [199, 124] on div "Item Value 0.00 Quantity 2 Unit of measure 3 Thousand Square Inches Adjustments…" at bounding box center [274, 121] width 366 height 18
drag, startPoint x: 157, startPoint y: 127, endPoint x: 194, endPoint y: 126, distance: 37.0
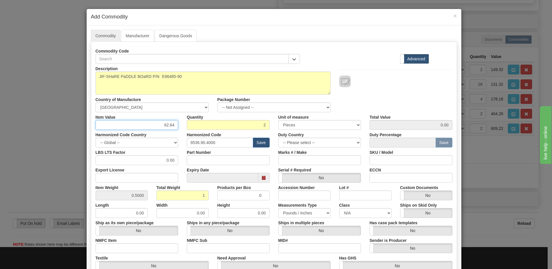
click at [194, 126] on div "Item Value 62.64 Quantity 2 Unit of measure 3 Thousand Square Inches Adjustment…" at bounding box center [274, 121] width 366 height 18
type input "52.64"
type input "105.28"
click at [201, 125] on input "2" at bounding box center [228, 125] width 83 height 10
click at [420, 84] on div at bounding box center [395, 82] width 113 height 12
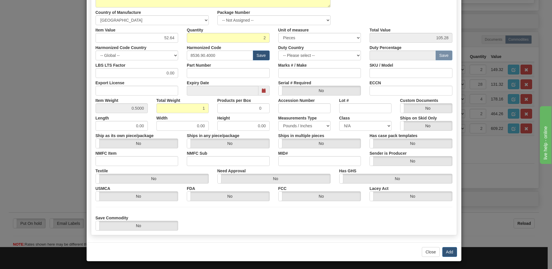
scroll to position [88, 0]
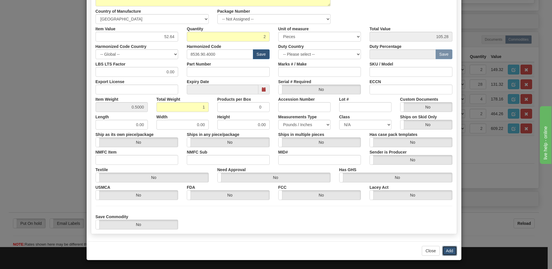
click at [444, 248] on button "Add" at bounding box center [450, 251] width 15 height 10
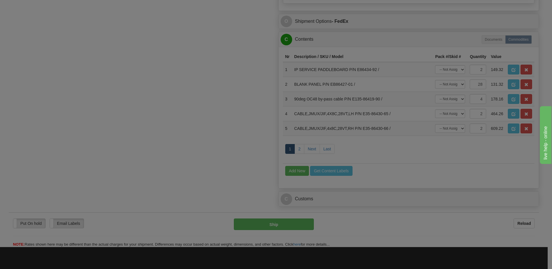
scroll to position [0, 0]
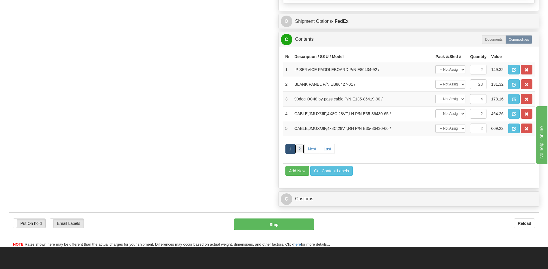
click at [299, 148] on link "2" at bounding box center [300, 149] width 10 height 10
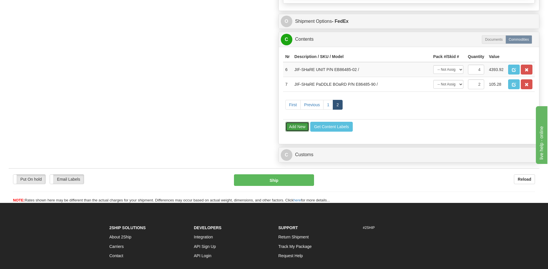
click at [298, 125] on button "Add New" at bounding box center [297, 127] width 24 height 10
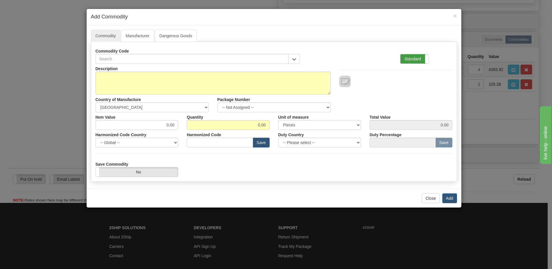
click at [416, 59] on label "Standard" at bounding box center [415, 58] width 28 height 9
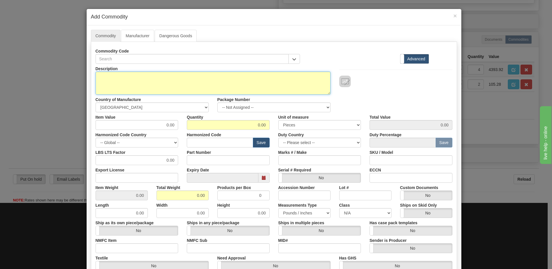
click at [127, 81] on textarea "Description" at bounding box center [213, 83] width 235 height 23
paste textarea "ETHER-1000 UNIT PH2 (USE CaBLES [PHONE_NUMBER] & 035-86430-70)"
click at [246, 77] on textarea "ETHER-1000 UNIT PH2 (USE CaBLES [PHONE_NUMBER] & 035-86430-70)" at bounding box center [213, 83] width 235 height 23
paste textarea "EB86498-02"
click at [241, 75] on textarea "ETHER-1000 UNIT PH2 (USE CaBLES [PHONE_NUMBER] & 035-86430-70) P/N EB86498-02" at bounding box center [213, 83] width 235 height 23
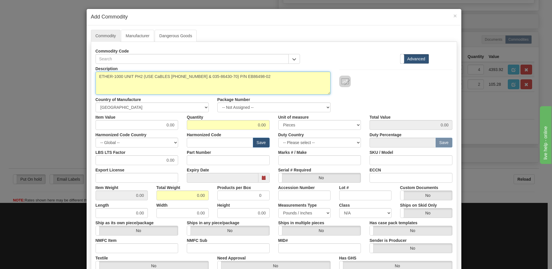
type textarea "ETHER-1000 UNIT PH2 (USE CaBLES [PHONE_NUMBER] & 035-86430-70) P/N EB86498-02"
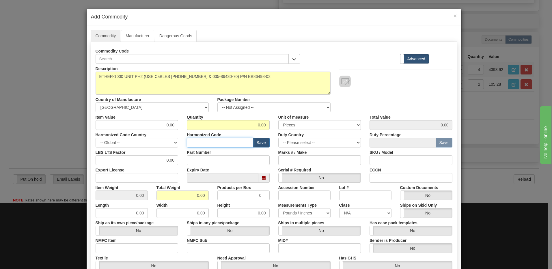
click at [194, 144] on input "text" at bounding box center [220, 143] width 66 height 10
paste input "8517.62.0020"
type input "8517.62.0020"
drag, startPoint x: 245, startPoint y: 125, endPoint x: 313, endPoint y: 131, distance: 67.8
click at [313, 131] on div "Description ETHER-1000 UNIT PH2 (USE CaBLES [PHONE_NUMBER] & 035-86430-70) P/N …" at bounding box center [274, 191] width 357 height 254
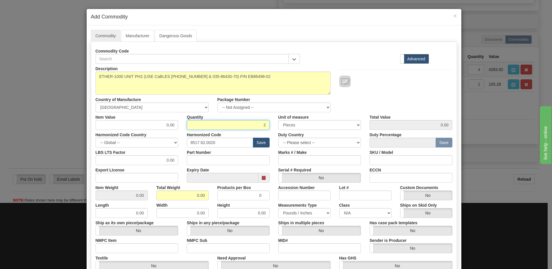
type input "2"
click at [161, 197] on input "0.00" at bounding box center [183, 196] width 52 height 10
drag, startPoint x: 191, startPoint y: 196, endPoint x: 248, endPoint y: 196, distance: 57.8
click at [248, 196] on div "Item Weight 0.00 Total Weight 0.00 Products per Box 0 Accession Number Lot # Cu…" at bounding box center [274, 192] width 366 height 18
type input "1"
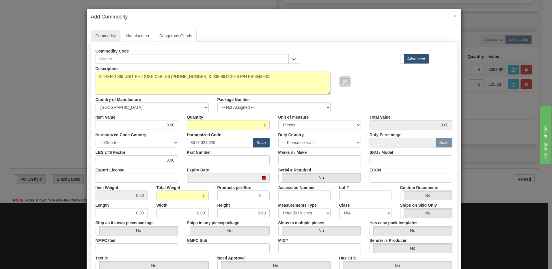
type input "0.5000"
drag, startPoint x: 374, startPoint y: 99, endPoint x: 351, endPoint y: 136, distance: 43.7
click at [374, 99] on div "Description ETHER-1000 UNIT PH2 (USE CaBLES [PHONE_NUMBER] & 035-86430-70) P/N …" at bounding box center [274, 88] width 366 height 49
drag, startPoint x: 160, startPoint y: 125, endPoint x: 188, endPoint y: 127, distance: 27.8
click at [188, 127] on div "Item Value 0.00 Quantity 2 Unit of measure 3 Thousand Square Inches Adjustments…" at bounding box center [274, 121] width 366 height 18
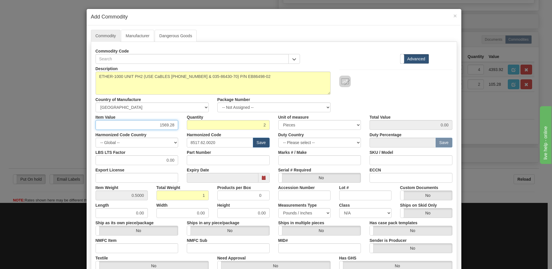
type input "1569.28"
type input "3138.56"
click at [188, 127] on input "2" at bounding box center [228, 125] width 83 height 10
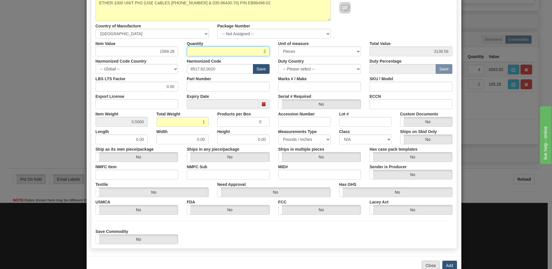
scroll to position [87, 0]
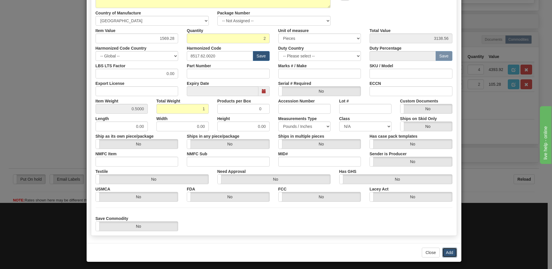
click at [446, 252] on button "Add" at bounding box center [450, 253] width 15 height 10
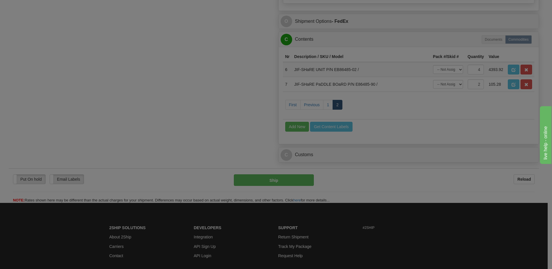
scroll to position [0, 0]
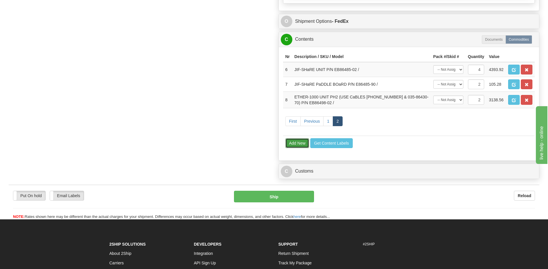
click at [292, 146] on button "Add New" at bounding box center [297, 143] width 24 height 10
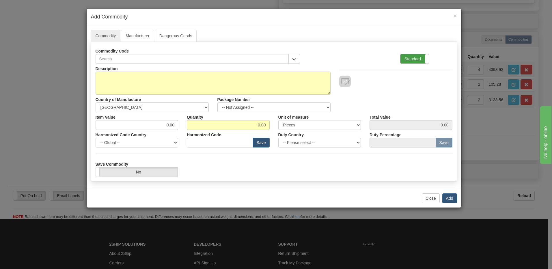
click at [407, 55] on label "Standard" at bounding box center [415, 58] width 28 height 9
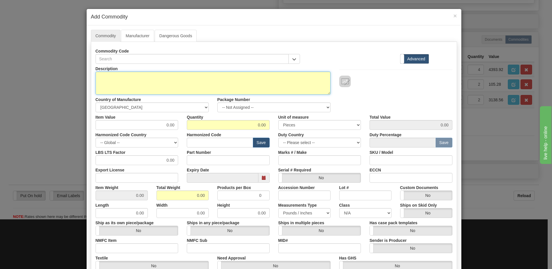
click at [96, 77] on textarea "Description" at bounding box center [213, 83] width 235 height 23
paste textarea "ETHER-1000 TOP PADDLEBOARD"
paste textarea "E86498-94"
click at [178, 77] on textarea "ETHER-1000 TOP PADDLEBOARD P/N E86498-94" at bounding box center [213, 83] width 235 height 23
type textarea "ETHER-1000 TOP PADDLEBOARD P/N E86498-94"
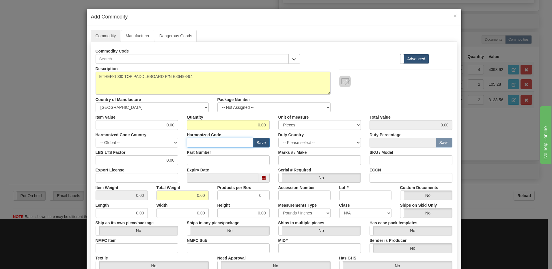
click at [200, 144] on input "text" at bounding box center [220, 143] width 66 height 10
paste input "8517.62.0090"
type input "8517.62.0090"
drag, startPoint x: 250, startPoint y: 125, endPoint x: 286, endPoint y: 127, distance: 35.3
click at [286, 127] on div "Item Value 0.00 Quantity 0.00 Unit of measure 3 Thousand Square Inches Adjustme…" at bounding box center [274, 121] width 366 height 18
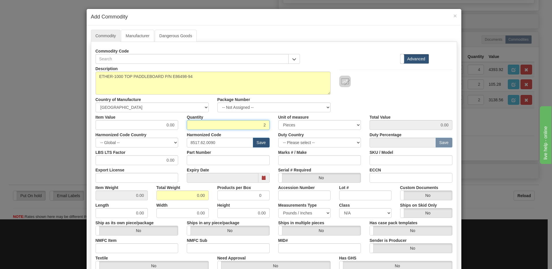
type input "2"
click at [157, 196] on input "0.00" at bounding box center [183, 196] width 52 height 10
drag, startPoint x: 191, startPoint y: 197, endPoint x: 291, endPoint y: 198, distance: 100.0
click at [291, 198] on div "Item Weight 0.00 Total Weight 0.00 Products per Box 0 Accession Number Lot # Cu…" at bounding box center [274, 192] width 366 height 18
type input "1"
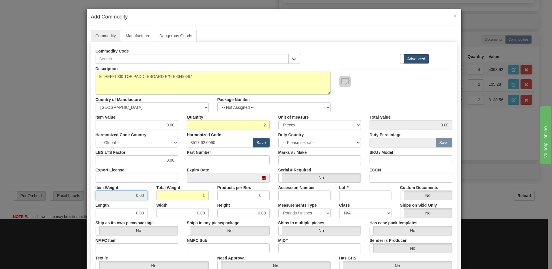
type input "0.5000"
click at [120, 195] on input "0.5000" at bounding box center [122, 196] width 52 height 10
drag, startPoint x: 160, startPoint y: 124, endPoint x: 230, endPoint y: 125, distance: 69.9
click at [230, 125] on div "Item Value 0.00 Quantity 2 Unit of measure 3 Thousand Square Inches Adjustments…" at bounding box center [274, 121] width 366 height 18
type input "1052.17"
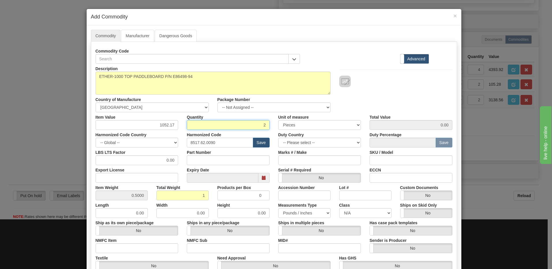
type input "2104.34"
click at [230, 125] on input "2" at bounding box center [228, 125] width 83 height 10
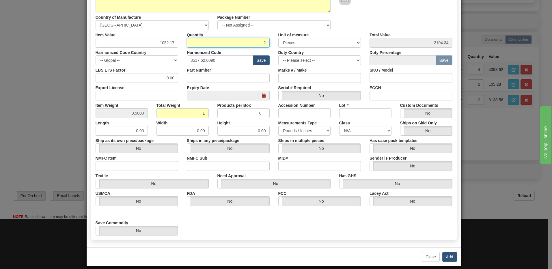
scroll to position [88, 0]
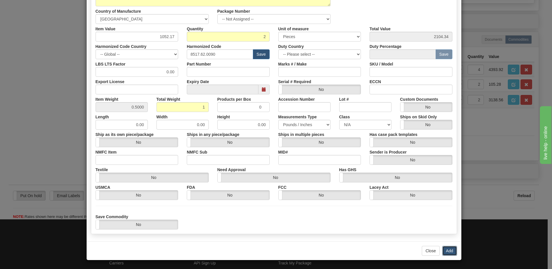
click at [447, 252] on button "Add" at bounding box center [450, 251] width 15 height 10
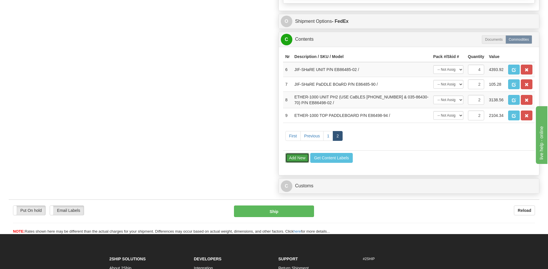
click at [287, 155] on button "Add New" at bounding box center [297, 158] width 24 height 10
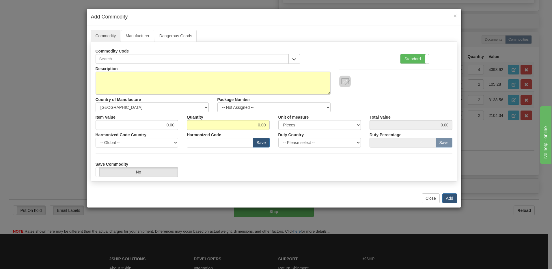
drag, startPoint x: 417, startPoint y: 62, endPoint x: 295, endPoint y: 72, distance: 122.4
click at [417, 62] on label "Standard" at bounding box center [415, 58] width 28 height 9
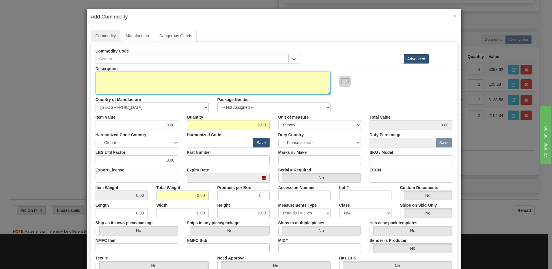
click at [183, 86] on textarea "Description" at bounding box center [213, 83] width 235 height 23
paste textarea "ETHER-1000 PaDDLEBOaRD aSSEMBLY"
click at [183, 81] on textarea "ETHER-1000 PaDDLEBOaRD aSSEMBLY" at bounding box center [213, 83] width 235 height 23
paste textarea "E86498-95"
click at [187, 77] on textarea "ETHER-1000 PaDDLEBOaRD aSSEMBLY P/N E86498-95" at bounding box center [213, 83] width 235 height 23
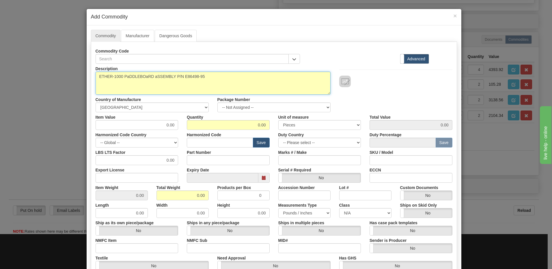
type textarea "ETHER-1000 PaDDLEBOaRD aSSEMBLY P/N E86498-95"
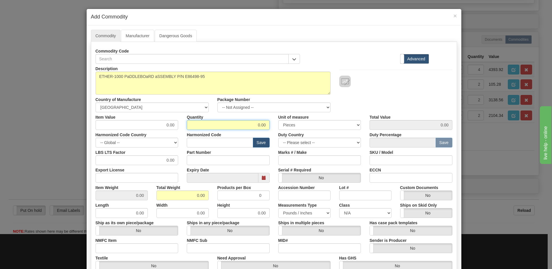
drag, startPoint x: 256, startPoint y: 126, endPoint x: 288, endPoint y: 127, distance: 32.4
click at [288, 127] on div "Item Value 0.00 Quantity 0.00 Unit of measure 3 Thousand Square Inches Adjustme…" at bounding box center [274, 121] width 366 height 18
type input "2"
click at [161, 198] on input "0.00" at bounding box center [183, 196] width 52 height 10
drag, startPoint x: 177, startPoint y: 199, endPoint x: 239, endPoint y: 199, distance: 62.4
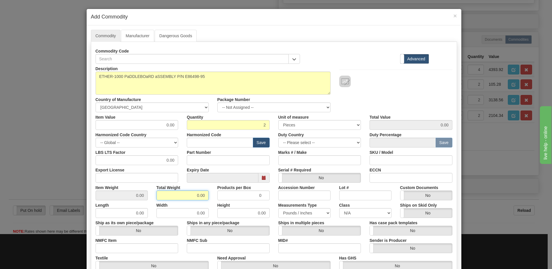
click at [239, 199] on div "Item Weight 0.00 Total Weight 0.00 Products per Box 0 Accession Number Lot # Cu…" at bounding box center [274, 192] width 366 height 18
type input "1"
type input "0.5000"
click at [194, 142] on input "text" at bounding box center [220, 143] width 66 height 10
paste input "8517.79.0000"
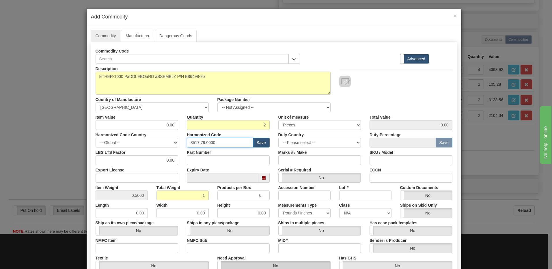
type input "8517.79.0000"
drag, startPoint x: 160, startPoint y: 128, endPoint x: 188, endPoint y: 129, distance: 28.3
click at [188, 129] on div "Item Value 0.00 Quantity 2 Unit of measure 3 Thousand Square Inches Adjustments…" at bounding box center [274, 121] width 366 height 18
type input "839.54"
type input "1679.08"
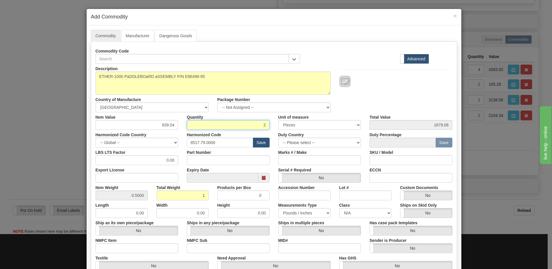
click at [208, 125] on input "2" at bounding box center [228, 125] width 83 height 10
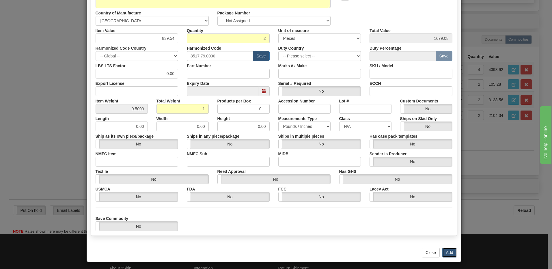
click at [446, 254] on button "Add" at bounding box center [450, 253] width 15 height 10
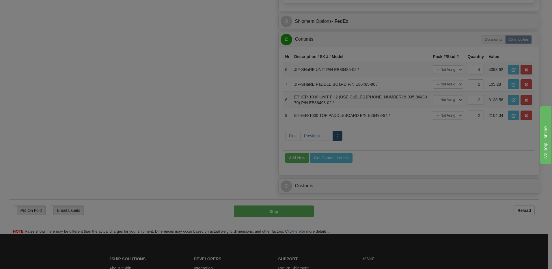
scroll to position [0, 0]
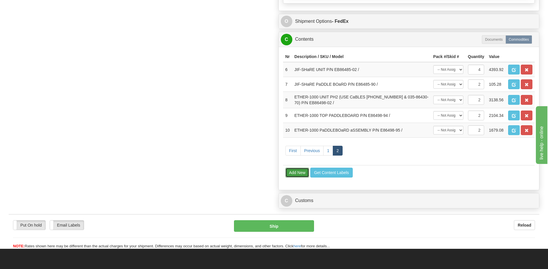
click at [302, 173] on button "Add New" at bounding box center [297, 173] width 24 height 10
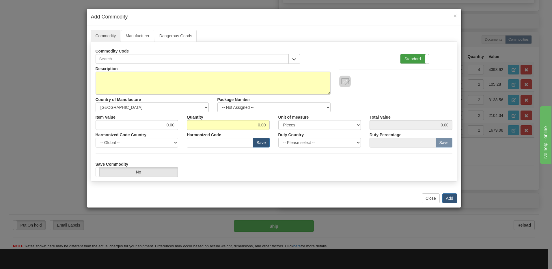
click at [410, 61] on label "Standard" at bounding box center [415, 58] width 28 height 9
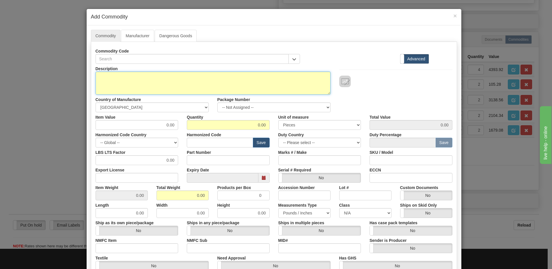
click at [105, 81] on textarea "Description" at bounding box center [213, 83] width 235 height 23
paste textarea "ETHER-100,1310nm SR MM"
paste textarea "E86418/DD"
click at [160, 76] on textarea "ETHER-100,1310nm SR MM P/N E86418/DD" at bounding box center [213, 83] width 235 height 23
type textarea "ETHER-100,1310nm SR MM P/N E86418/DD"
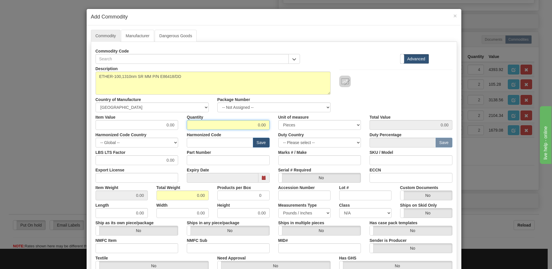
drag, startPoint x: 250, startPoint y: 128, endPoint x: 317, endPoint y: 131, distance: 67.1
click at [317, 131] on div "Description ETHER-100,1310nm SR MM P/N E86418/DD Country of Manufacture -- Unkn…" at bounding box center [274, 191] width 357 height 254
type input "2"
drag, startPoint x: 159, startPoint y: 197, endPoint x: 163, endPoint y: 198, distance: 3.3
click at [159, 197] on input "0.00" at bounding box center [183, 196] width 52 height 10
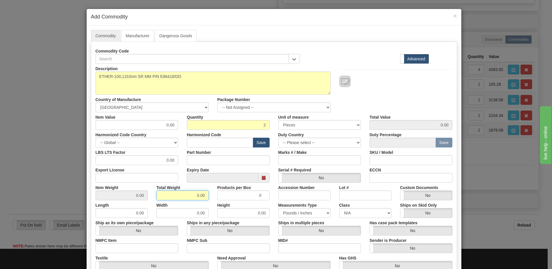
drag, startPoint x: 178, startPoint y: 196, endPoint x: 246, endPoint y: 200, distance: 68.3
click at [246, 200] on div "Item Weight 0.00 Total Weight 0.00 Products per Box 0 Accession Number Lot # Cu…" at bounding box center [274, 192] width 366 height 18
type input "2"
type input "1.0000"
click at [204, 142] on input "text" at bounding box center [220, 143] width 66 height 10
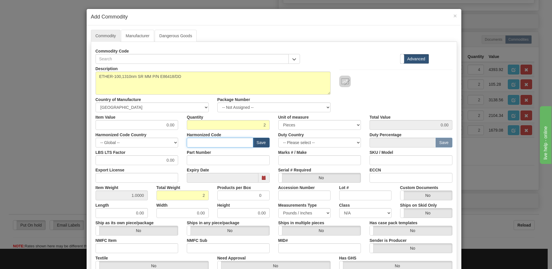
paste input "8517.79.0000"
type input "8517.79.0000"
drag, startPoint x: 148, startPoint y: 124, endPoint x: 242, endPoint y: 133, distance: 94.3
click at [242, 133] on div "Description ETHER-100,1310nm SR MM P/N E86418/DD Country of Manufacture -- Unkn…" at bounding box center [274, 191] width 357 height 254
type input "436.39"
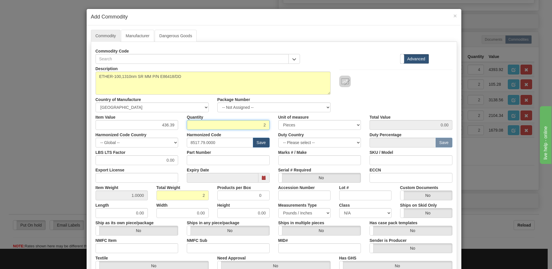
type input "872.78"
click at [240, 125] on input "2" at bounding box center [228, 125] width 83 height 10
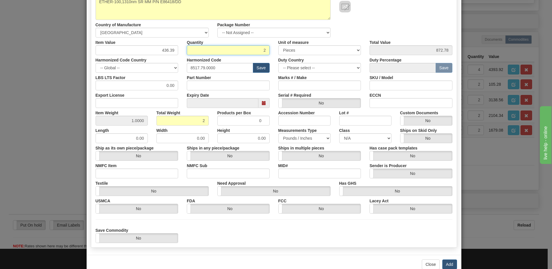
scroll to position [88, 0]
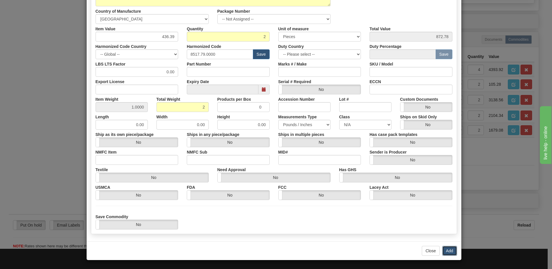
click at [445, 251] on button "Add" at bounding box center [450, 251] width 15 height 10
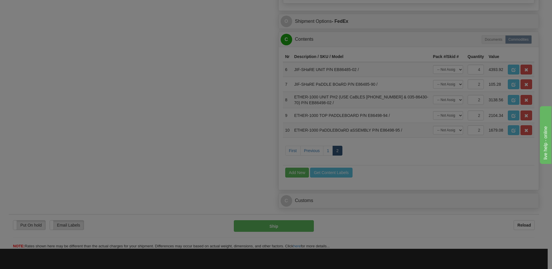
scroll to position [0, 0]
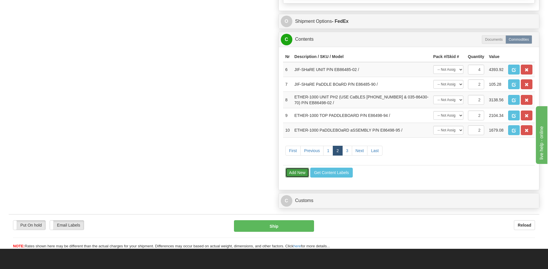
click at [296, 176] on button "Add New" at bounding box center [297, 173] width 24 height 10
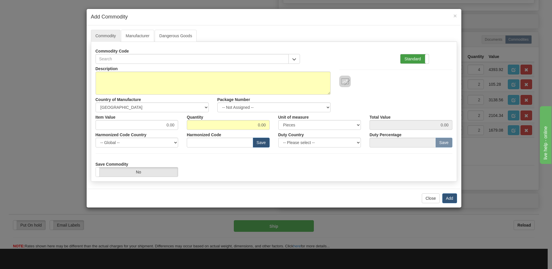
click at [412, 62] on label "Standard" at bounding box center [415, 58] width 28 height 9
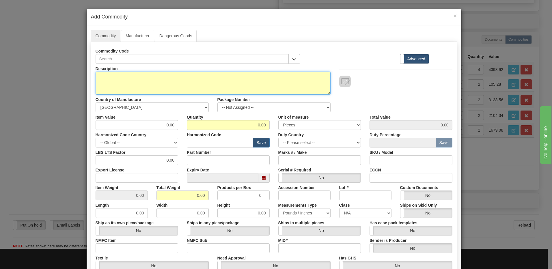
click at [121, 79] on textarea "Description" at bounding box center [213, 83] width 235 height 23
paste textarea "CABLE,OC-3/OC-3,18 IN"
paste textarea "E35-86430-70"
click at [161, 77] on textarea "CABLE,OC-3/OC-3,18 IN P/N E35-86430-70" at bounding box center [213, 83] width 235 height 23
type textarea "CABLE,OC-3/OC-3,18 IN P/N E35-86430-70"
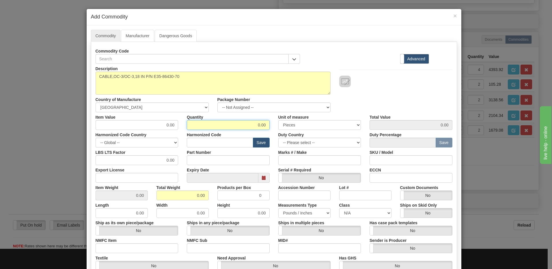
drag, startPoint x: 244, startPoint y: 127, endPoint x: 337, endPoint y: 122, distance: 93.2
click at [337, 122] on div "Item Value 0.00 Quantity 0.00 Unit of measure 3 Thousand Square Inches Adjustme…" at bounding box center [274, 121] width 366 height 18
type input "4"
drag, startPoint x: 190, startPoint y: 196, endPoint x: 236, endPoint y: 193, distance: 46.6
click at [241, 198] on div "Item Weight 0.00 Total Weight 0.00 Products per Box 0 Accession Number Lot # Cu…" at bounding box center [274, 192] width 366 height 18
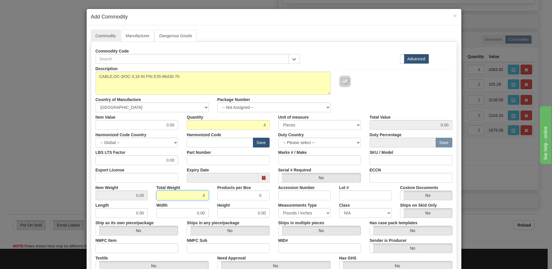
type input "4"
type input "1.0000"
drag, startPoint x: 187, startPoint y: 143, endPoint x: 190, endPoint y: 140, distance: 3.7
click at [187, 143] on input "text" at bounding box center [220, 143] width 66 height 10
click at [200, 144] on input "text" at bounding box center [220, 143] width 66 height 10
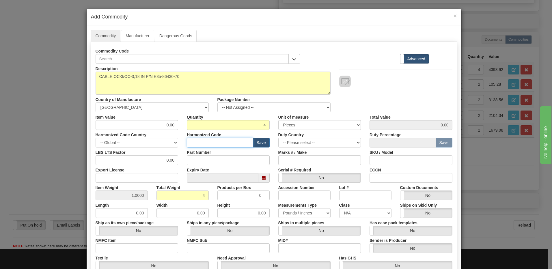
paste input "8544.42.2000"
type input "8544.42.2000"
drag, startPoint x: 160, startPoint y: 125, endPoint x: 194, endPoint y: 125, distance: 34.1
click at [194, 125] on div "Item Value 0.00 Quantity 4 Unit of measure 3 Thousand Square Inches Adjustments…" at bounding box center [274, 121] width 366 height 18
type input "276.68"
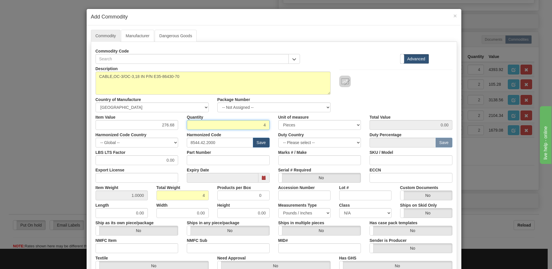
type input "1106.72"
click at [194, 125] on input "4" at bounding box center [228, 125] width 83 height 10
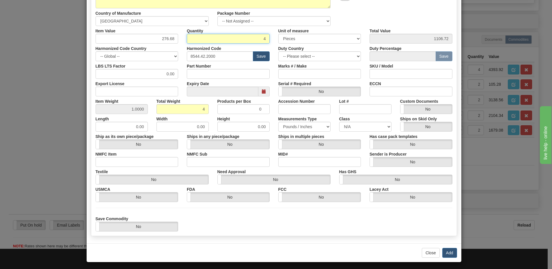
scroll to position [87, 0]
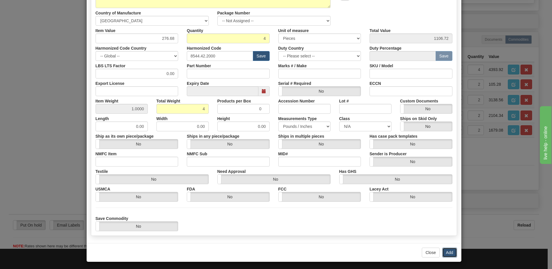
click at [446, 252] on button "Add" at bounding box center [450, 253] width 15 height 10
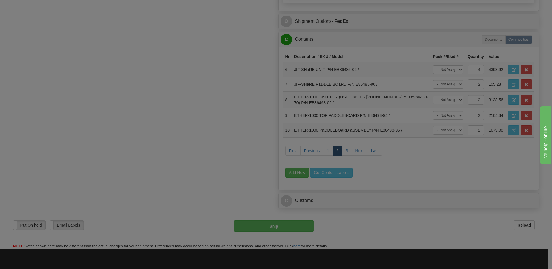
scroll to position [0, 0]
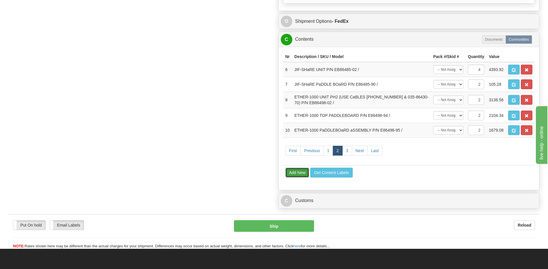
click at [296, 170] on button "Add New" at bounding box center [297, 173] width 24 height 10
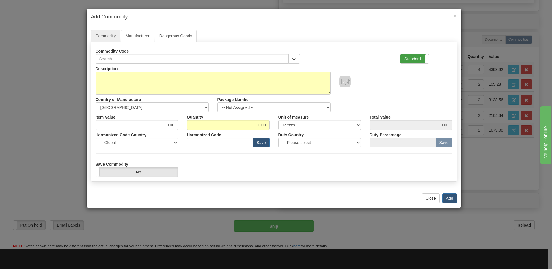
click at [415, 60] on label "Standard" at bounding box center [415, 58] width 28 height 9
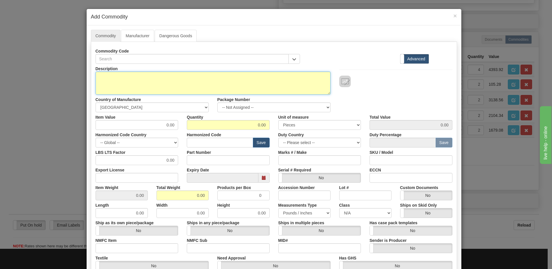
click at [112, 73] on textarea "Description" at bounding box center [213, 83] width 235 height 23
paste textarea "2W VF FXS UNIT"
paste textarea "EB86445-32"
drag, startPoint x: 142, startPoint y: 78, endPoint x: 159, endPoint y: 97, distance: 25.8
click at [142, 78] on textarea "2W VF FXS UNIT P/N EB86445-32" at bounding box center [213, 83] width 235 height 23
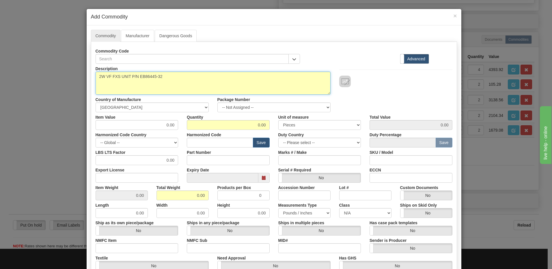
type textarea "2W VF FXS UNIT P/N EB86445-32"
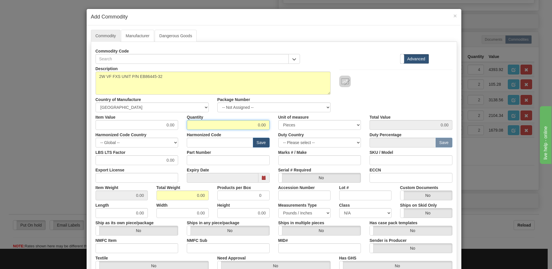
drag, startPoint x: 247, startPoint y: 126, endPoint x: 332, endPoint y: 129, distance: 84.7
click at [332, 129] on div "Item Value 0.00 Quantity 0.00 Unit of measure 3 Thousand Square Inches Adjustme…" at bounding box center [274, 121] width 366 height 18
type input "4"
drag, startPoint x: 159, startPoint y: 196, endPoint x: 162, endPoint y: 197, distance: 3.0
click at [159, 196] on input "0.00" at bounding box center [183, 196] width 52 height 10
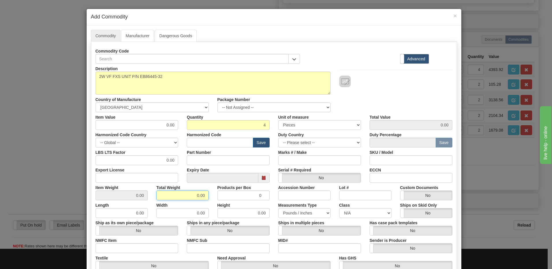
drag, startPoint x: 186, startPoint y: 195, endPoint x: 238, endPoint y: 195, distance: 51.7
click at [238, 195] on div "Item Weight 0.00 Total Weight 0.00 Products per Box 0 Accession Number Lot # Cu…" at bounding box center [274, 192] width 366 height 18
type input "1"
type input "0.2500"
drag, startPoint x: 125, startPoint y: 198, endPoint x: 126, endPoint y: 195, distance: 3.6
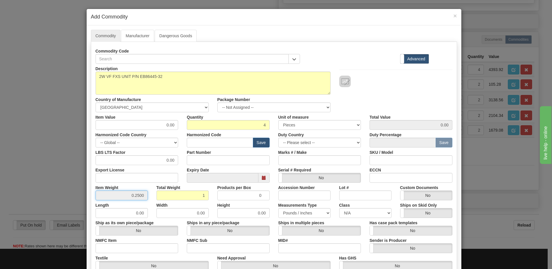
click at [125, 198] on input "0.2500" at bounding box center [122, 196] width 52 height 10
click at [197, 143] on input "text" at bounding box center [220, 143] width 66 height 10
paste input "8517.79.0000"
type input "8517.79.0000"
drag, startPoint x: 160, startPoint y: 125, endPoint x: 196, endPoint y: 127, distance: 35.9
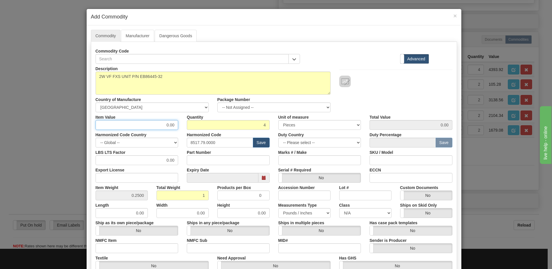
click at [196, 127] on div "Item Value 0.00 Quantity 4 Unit of measure 3 Thousand Square Inches Adjustments…" at bounding box center [274, 121] width 366 height 18
type input "970.72"
type input "3882.88"
click at [196, 127] on input "4" at bounding box center [228, 125] width 83 height 10
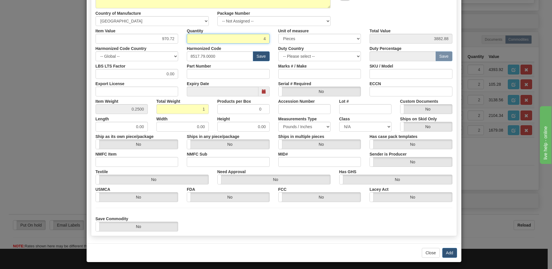
scroll to position [87, 0]
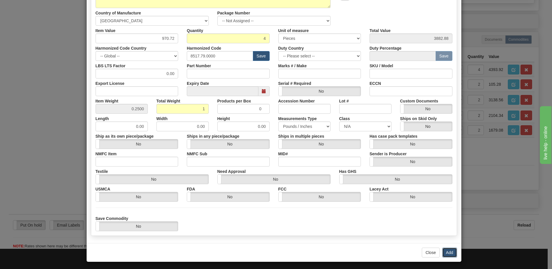
click at [444, 252] on button "Add" at bounding box center [450, 253] width 15 height 10
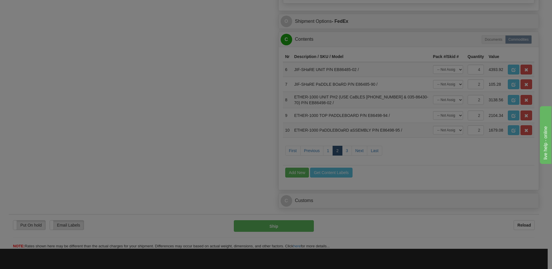
scroll to position [0, 0]
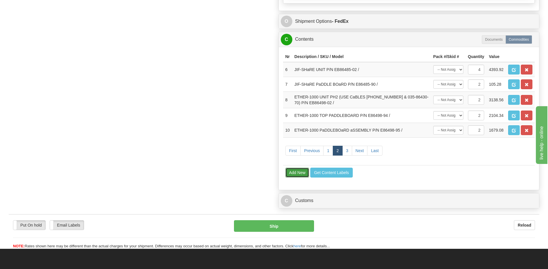
click at [298, 172] on button "Add New" at bounding box center [297, 173] width 24 height 10
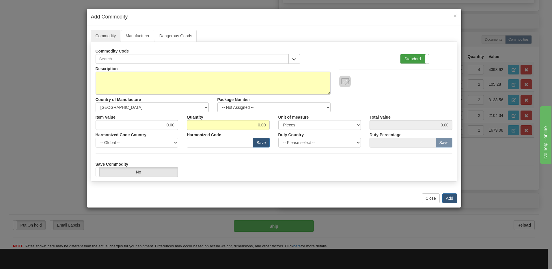
click at [414, 58] on label "Standard" at bounding box center [415, 58] width 28 height 9
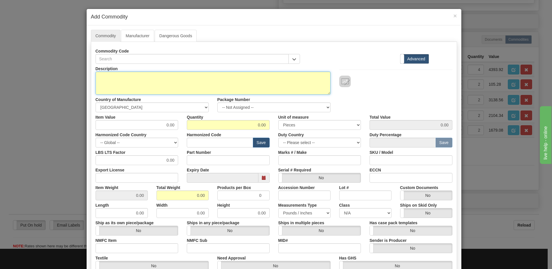
click at [153, 84] on textarea "Description" at bounding box center [213, 83] width 235 height 23
paste textarea "2W FXO PaDDLEBOaRD"
click at [157, 75] on textarea "2W FXO PaDDLEBOaRD" at bounding box center [213, 83] width 235 height 23
paste textarea "E86445-94"
click at [157, 78] on textarea "2W FXO PaDDLEBOaRD P/N E86445-94" at bounding box center [213, 83] width 235 height 23
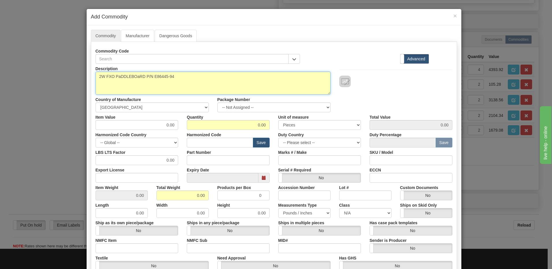
type textarea "2W FXO PaDDLEBOaRD P/N E86445-94"
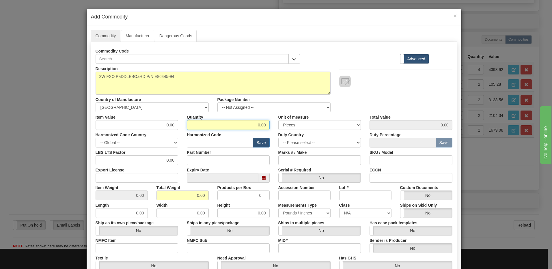
drag, startPoint x: 252, startPoint y: 123, endPoint x: 331, endPoint y: 133, distance: 79.8
click at [331, 133] on div "Description 2W FXO PaDDLEBOaRD P/N E86445-94 Country of Manufacture -- Unknown …" at bounding box center [274, 191] width 357 height 254
type input "4"
click at [163, 198] on input "0.00" at bounding box center [183, 196] width 52 height 10
drag, startPoint x: 162, startPoint y: 198, endPoint x: 230, endPoint y: 195, distance: 67.4
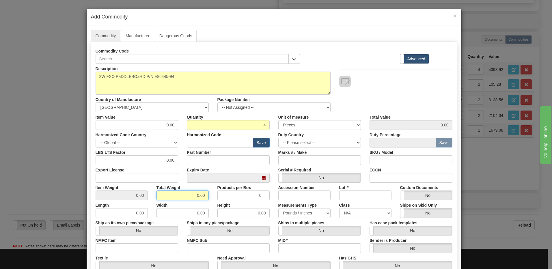
click at [230, 195] on div "Item Weight 0.00 Total Weight 0.00 Products per Box 0 Accession Number Lot # Cu…" at bounding box center [274, 192] width 366 height 18
type input "1"
type input "0.2500"
click at [126, 195] on input "0.2500" at bounding box center [122, 196] width 52 height 10
click at [188, 138] on input "text" at bounding box center [220, 143] width 66 height 10
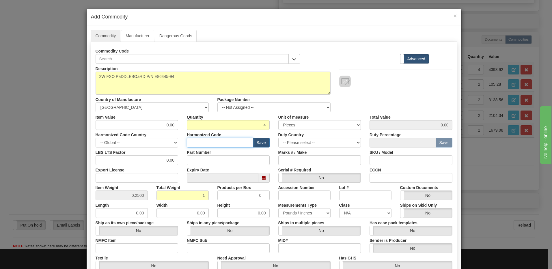
paste input "8536.90.4000"
type input "8536.90.4000"
drag, startPoint x: 161, startPoint y: 126, endPoint x: 190, endPoint y: 128, distance: 28.7
click at [190, 128] on div "Item Value 0.00 Quantity 4 Unit of measure 3 Thousand Square Inches Adjustments…" at bounding box center [274, 121] width 366 height 18
type input "33.71"
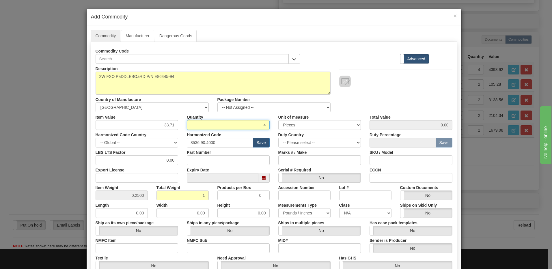
type input "134.84"
click at [190, 128] on input "4" at bounding box center [228, 125] width 83 height 10
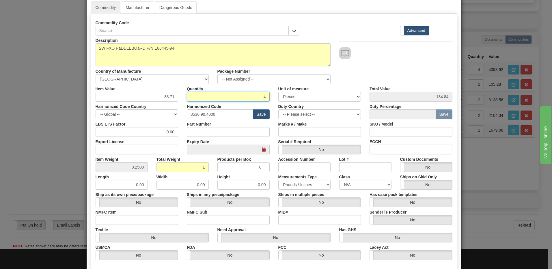
scroll to position [87, 0]
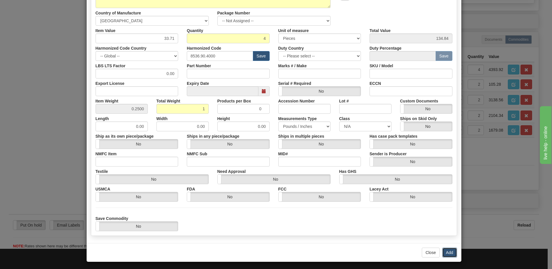
click at [450, 252] on button "Add" at bounding box center [450, 253] width 15 height 10
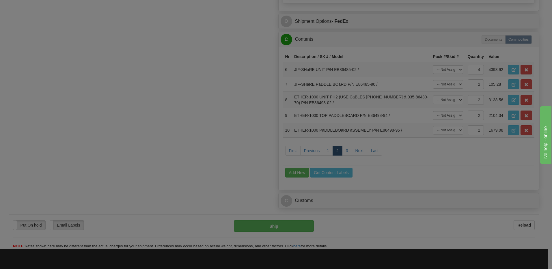
scroll to position [0, 0]
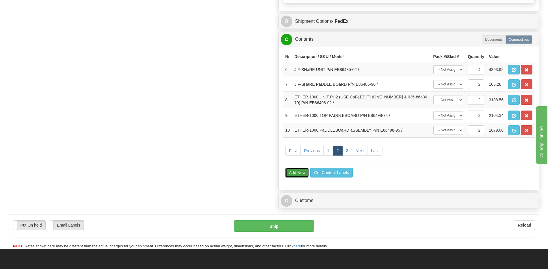
click at [297, 171] on button "Add New" at bounding box center [297, 173] width 24 height 10
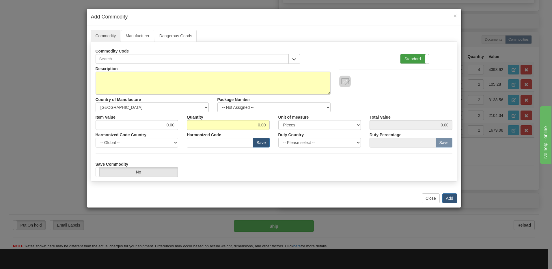
click at [419, 61] on label "Standard" at bounding box center [415, 58] width 28 height 9
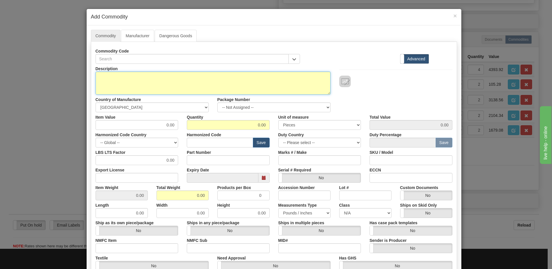
click at [121, 75] on textarea "Description" at bounding box center [213, 83] width 235 height 23
paste textarea "DATA-Nx64 UNIT (64-768K) (CM TST)"
click at [182, 79] on textarea "DATA-Nx64 UNIT (64-768K) (CM TST)" at bounding box center [213, 83] width 235 height 23
paste textarea "EB86464-01"
click at [177, 77] on textarea "DATA-Nx64 UNIT (64-768K) (CM TST) P/N EB86464-01" at bounding box center [213, 83] width 235 height 23
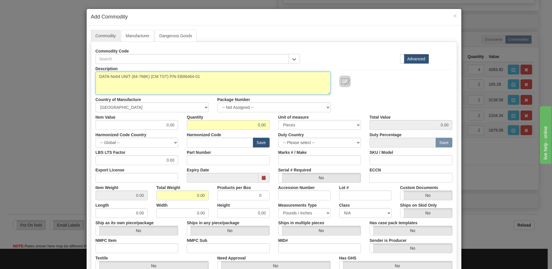
type textarea "DATA-Nx64 UNIT (64-768K) (CM TST) P/N EB86464-01"
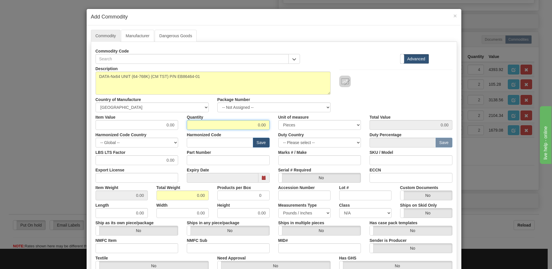
drag, startPoint x: 251, startPoint y: 124, endPoint x: 348, endPoint y: 128, distance: 97.7
click at [348, 128] on div "Item Value 0.00 Quantity 0.00 Unit of measure 3 Thousand Square Inches Adjustme…" at bounding box center [274, 121] width 366 height 18
type input "12"
drag, startPoint x: 188, startPoint y: 198, endPoint x: 265, endPoint y: 199, distance: 77.4
click at [264, 199] on div "Item Weight 0.00 Total Weight 0.00 Products per Box 0 Accession Number Lot # Cu…" at bounding box center [274, 192] width 366 height 18
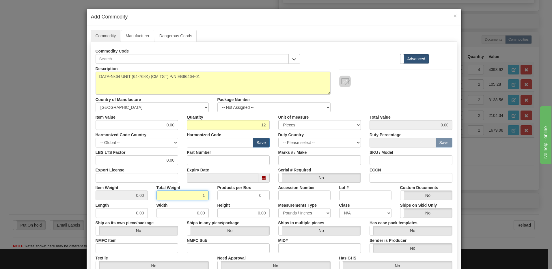
type input "1"
type input "0.0833"
click at [116, 194] on input "0.0833" at bounding box center [122, 196] width 52 height 10
click at [195, 144] on input "text" at bounding box center [220, 143] width 66 height 10
paste input "8517.62.0090"
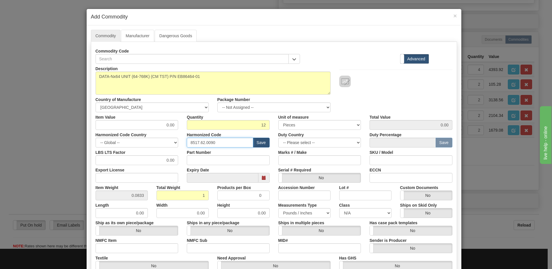
type input "8517.62.0090"
drag, startPoint x: 158, startPoint y: 125, endPoint x: 195, endPoint y: 125, distance: 37.3
click at [195, 125] on div "Item Value 0.00 Quantity 12 Unit of measure 3 Thousand Square Inches Adjustment…" at bounding box center [274, 121] width 366 height 18
type input "607.16"
type input "7285.92"
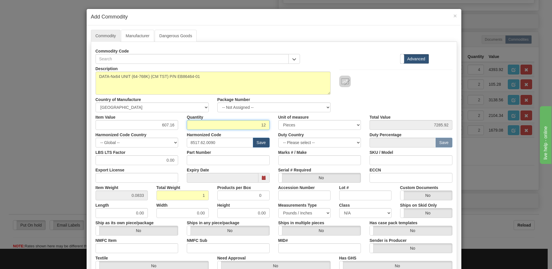
drag, startPoint x: 195, startPoint y: 125, endPoint x: 199, endPoint y: 127, distance: 3.9
click at [195, 125] on input "12" at bounding box center [228, 125] width 83 height 10
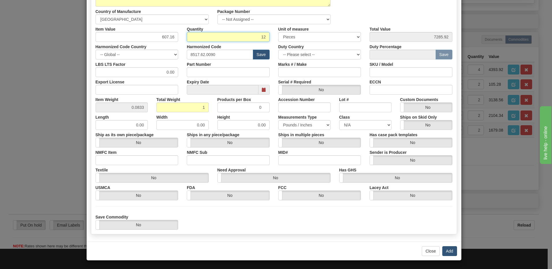
scroll to position [88, 0]
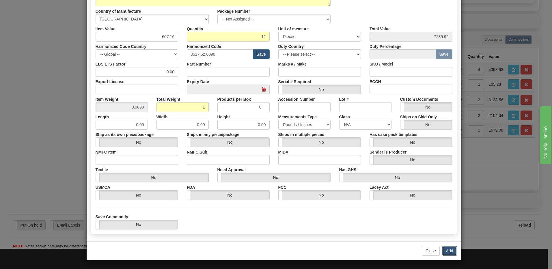
click at [444, 248] on button "Add" at bounding box center [450, 251] width 15 height 10
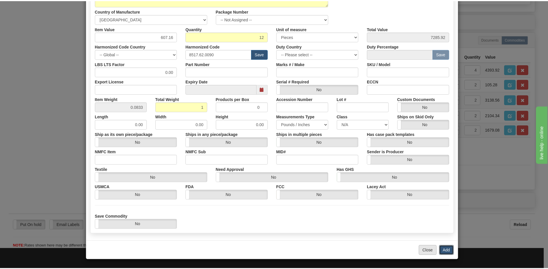
scroll to position [0, 0]
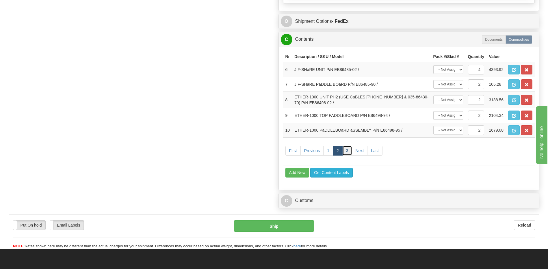
drag, startPoint x: 347, startPoint y: 152, endPoint x: 351, endPoint y: 174, distance: 22.6
click at [347, 152] on link "3" at bounding box center [347, 151] width 10 height 10
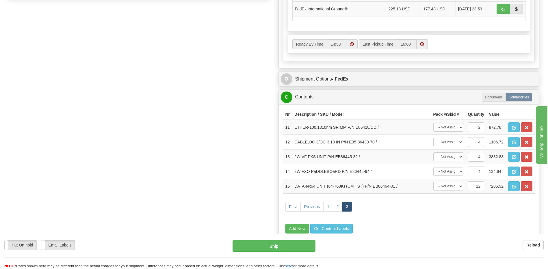
scroll to position [433, 0]
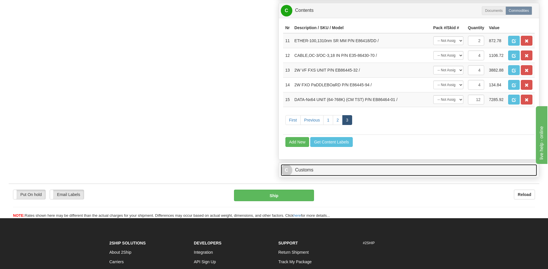
click at [312, 171] on link "C Customs" at bounding box center [409, 170] width 257 height 12
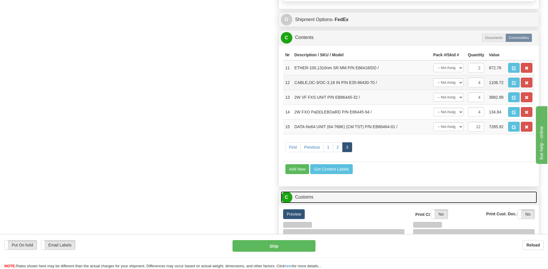
scroll to position [376, 0]
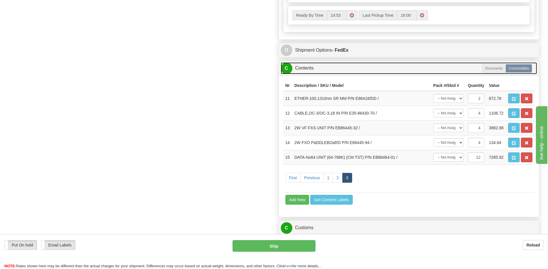
click at [314, 71] on link "C Contents" at bounding box center [409, 68] width 257 height 12
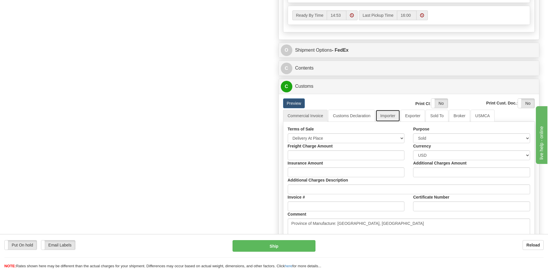
click at [388, 116] on link "Importer" at bounding box center [388, 116] width 24 height 12
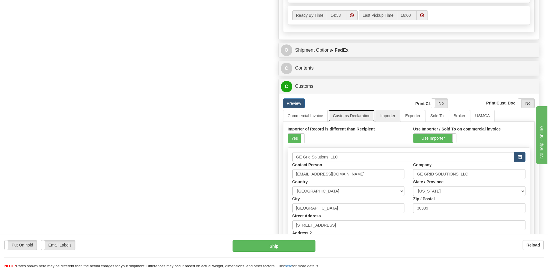
click at [354, 118] on link "Customs Declaration" at bounding box center [351, 116] width 47 height 12
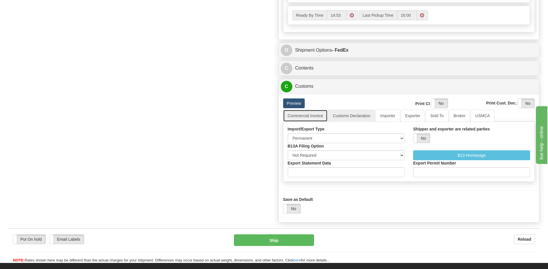
click at [313, 114] on link "Commercial Invoice" at bounding box center [305, 116] width 45 height 12
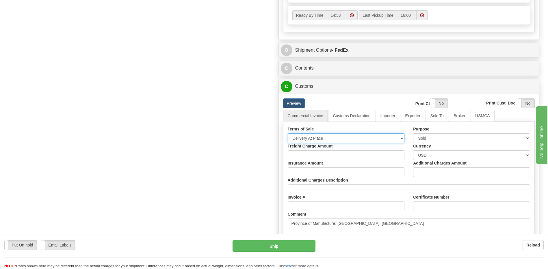
click at [351, 136] on select "Free Carrier Free On Board Ex Works Delivered Duty Unpaid Delivered Duty Paid C…" at bounding box center [346, 138] width 117 height 10
select select "7"
click at [288, 133] on select "Free Carrier Free On Board Ex Works Delivered Duty Unpaid Delivered Duty Paid C…" at bounding box center [346, 138] width 117 height 10
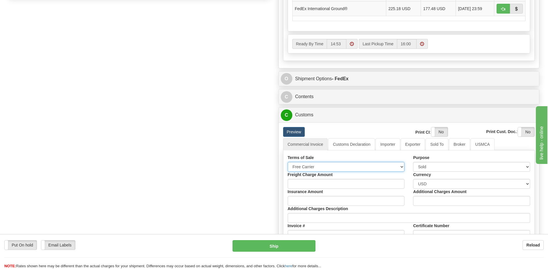
scroll to position [347, 0]
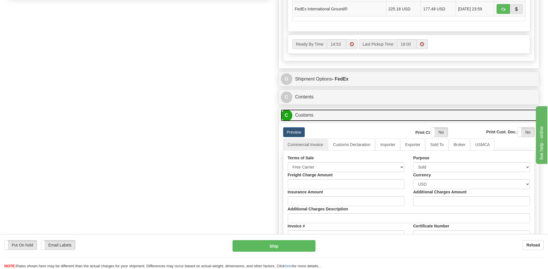
click at [321, 117] on link "C Customs" at bounding box center [409, 115] width 257 height 12
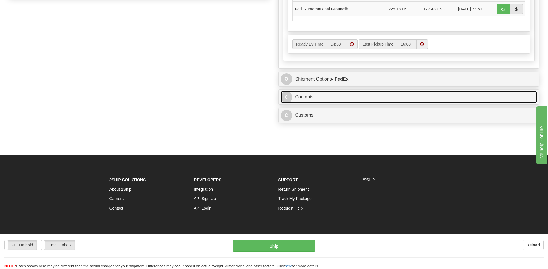
click at [324, 96] on link "C Contents" at bounding box center [409, 97] width 257 height 12
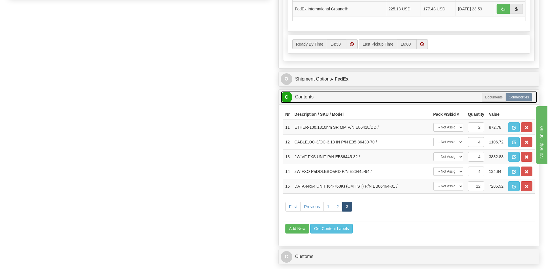
click at [324, 96] on link "C Contents" at bounding box center [409, 97] width 257 height 12
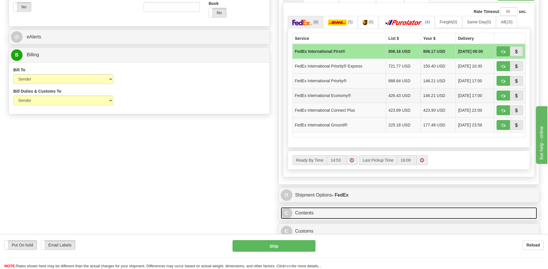
scroll to position [202, 0]
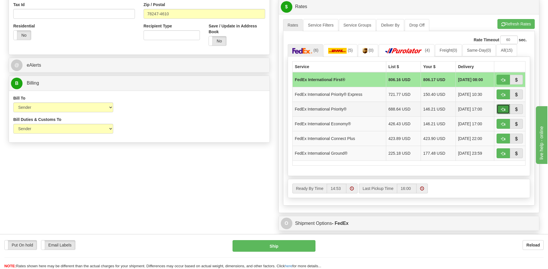
click at [502, 110] on span "button" at bounding box center [503, 110] width 4 height 4
type input "01"
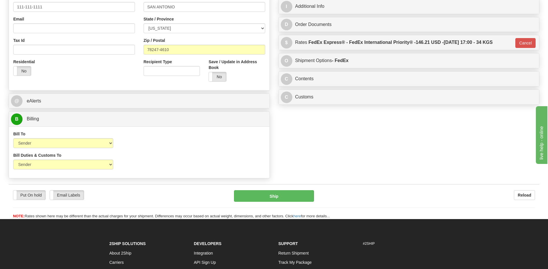
scroll to position [116, 0]
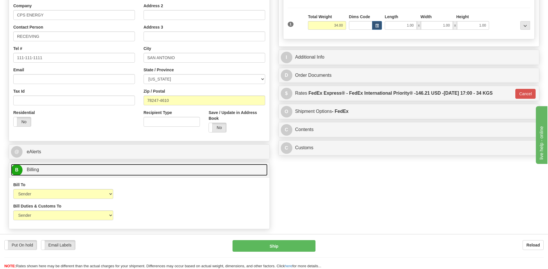
click at [66, 169] on link "B Billing" at bounding box center [139, 170] width 257 height 12
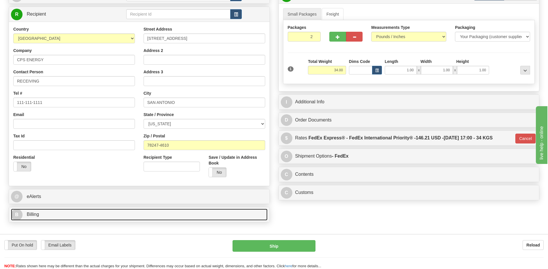
scroll to position [29, 0]
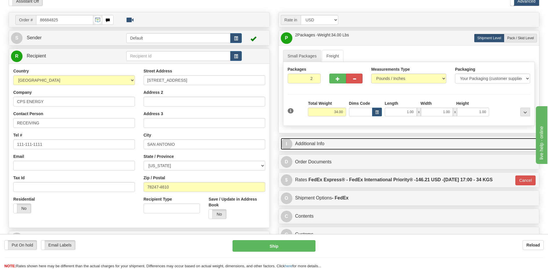
click at [320, 145] on link "I Additional Info" at bounding box center [409, 144] width 257 height 12
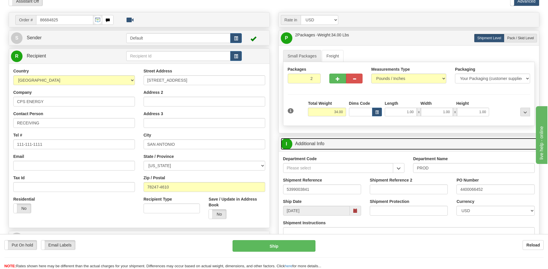
click at [320, 145] on link "I Additional Info" at bounding box center [409, 144] width 257 height 12
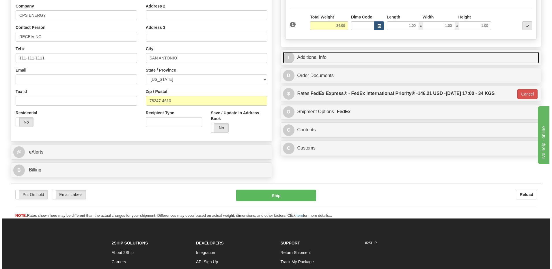
scroll to position [116, 0]
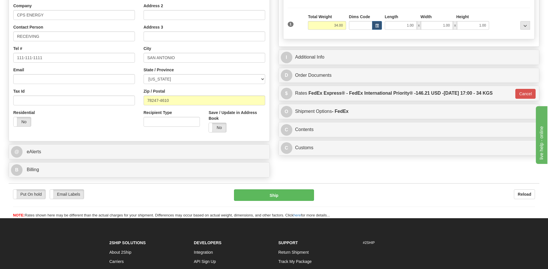
click at [310, 123] on div "C Contents Documents Commodities" at bounding box center [409, 129] width 261 height 15
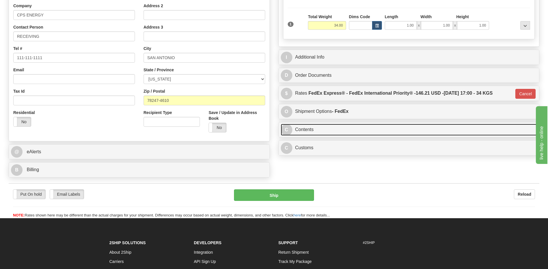
click at [324, 131] on link "C Contents" at bounding box center [409, 130] width 257 height 12
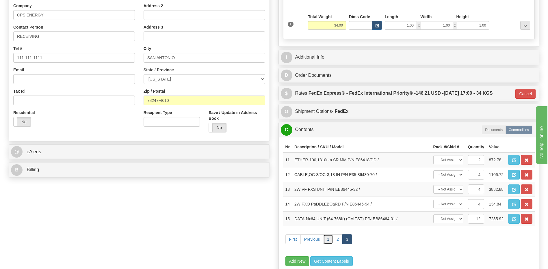
click at [326, 240] on link "1" at bounding box center [328, 240] width 10 height 10
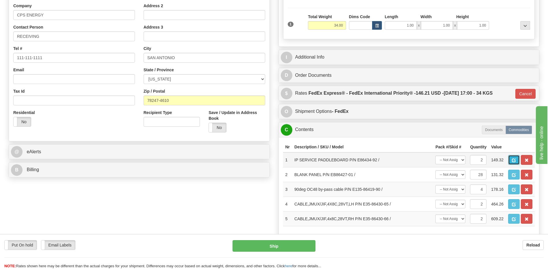
click at [513, 159] on span "button" at bounding box center [514, 161] width 4 height 4
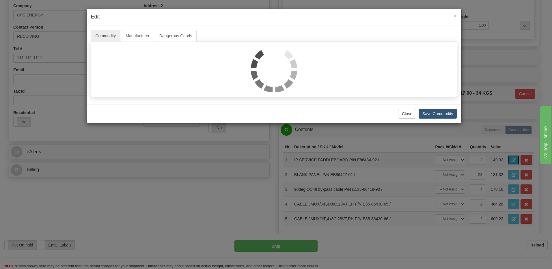
scroll to position [0, 0]
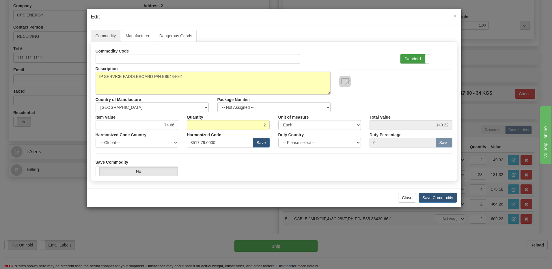
click at [411, 57] on label "Standard" at bounding box center [415, 58] width 28 height 9
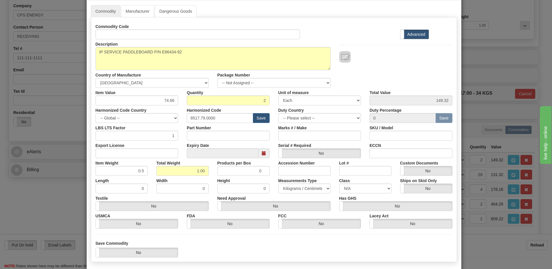
scroll to position [53, 0]
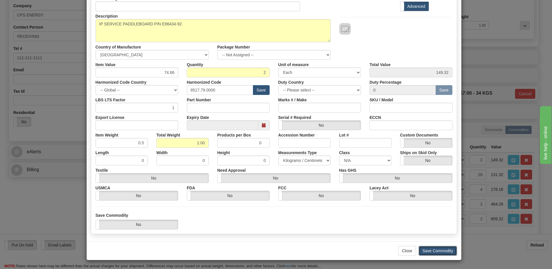
click at [446, 251] on button "Save Commodity" at bounding box center [438, 251] width 38 height 10
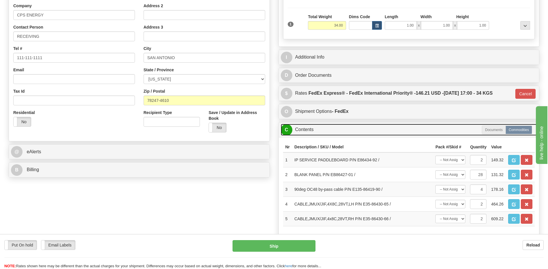
click at [311, 129] on link "C Contents" at bounding box center [409, 130] width 257 height 12
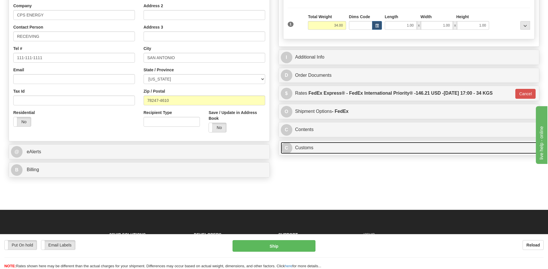
click at [313, 148] on link "C Customs" at bounding box center [409, 148] width 257 height 12
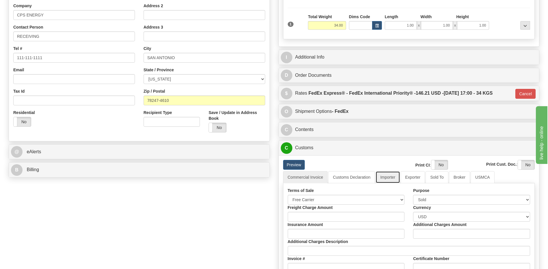
click at [385, 178] on link "Importer" at bounding box center [388, 177] width 24 height 12
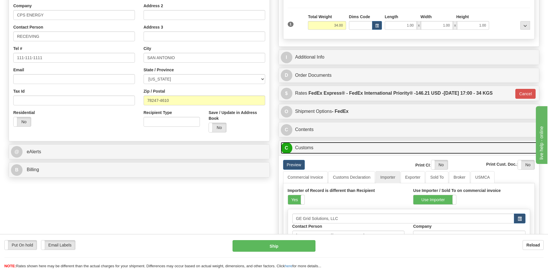
click at [314, 148] on link "C Customs" at bounding box center [409, 148] width 257 height 12
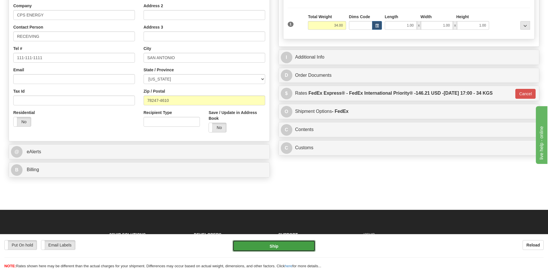
click at [278, 245] on button "Ship" at bounding box center [274, 246] width 83 height 12
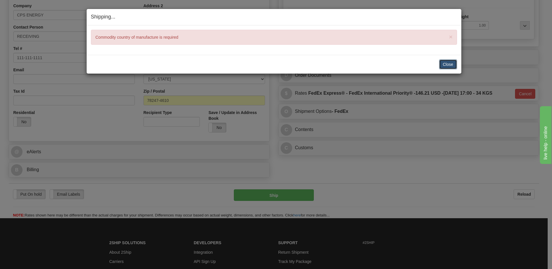
click at [447, 65] on button "Close" at bounding box center [448, 65] width 18 height 10
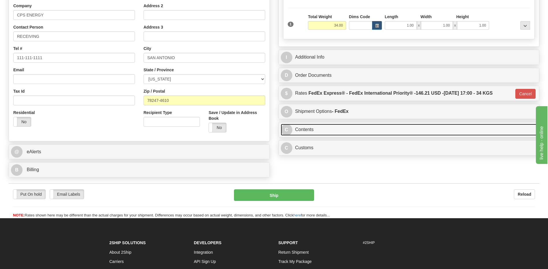
click at [318, 131] on link "C Contents" at bounding box center [409, 130] width 257 height 12
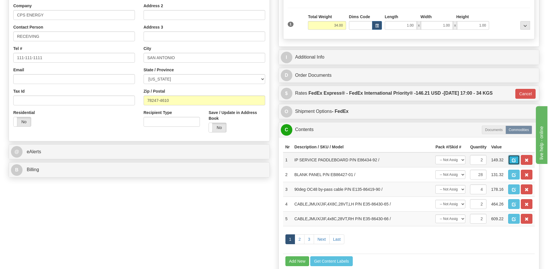
click at [514, 162] on span "button" at bounding box center [514, 161] width 4 height 4
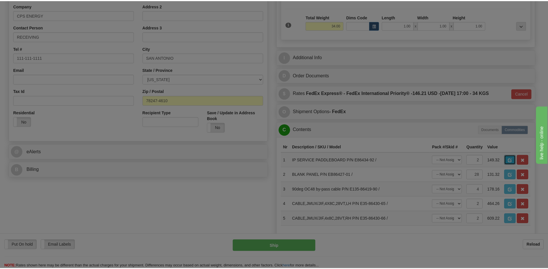
scroll to position [0, 0]
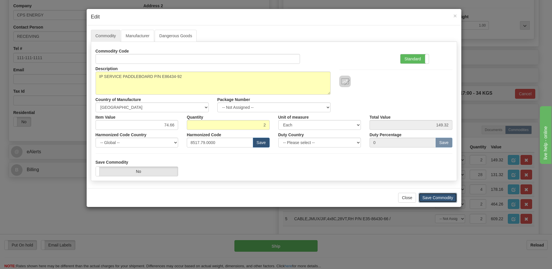
click at [436, 197] on button "Save Commodity" at bounding box center [438, 198] width 38 height 10
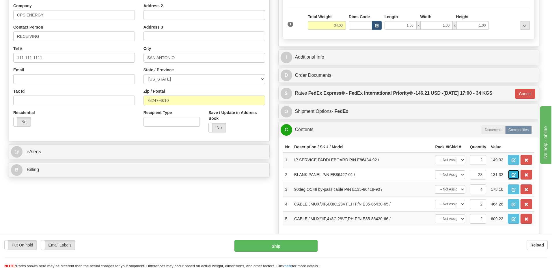
click at [514, 175] on span "button" at bounding box center [514, 175] width 4 height 4
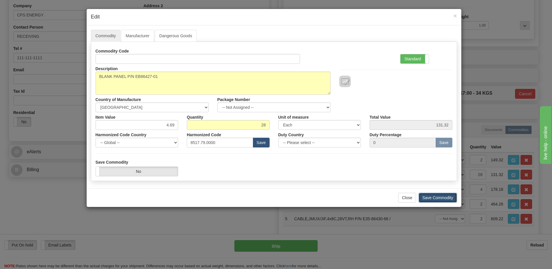
click at [450, 198] on button "Save Commodity" at bounding box center [438, 198] width 38 height 10
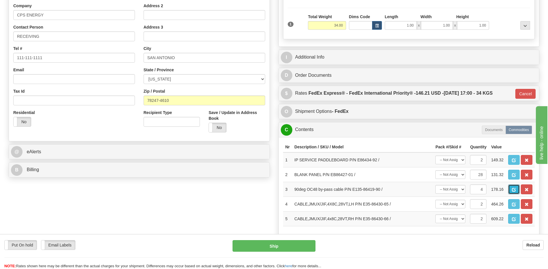
click at [514, 191] on span "button" at bounding box center [514, 190] width 4 height 4
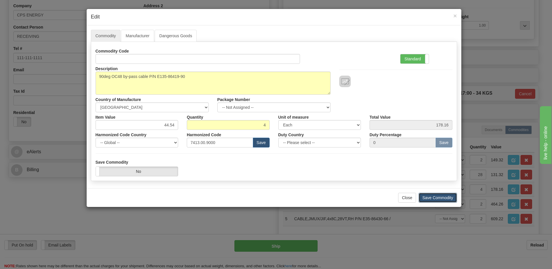
click at [426, 197] on button "Save Commodity" at bounding box center [438, 198] width 38 height 10
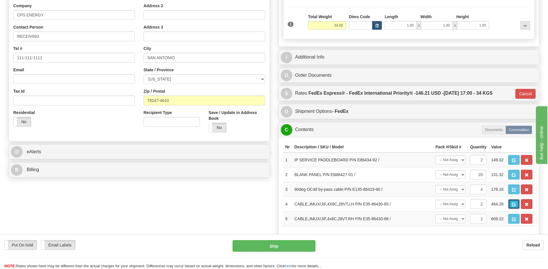
click at [514, 207] on span "button" at bounding box center [514, 205] width 4 height 4
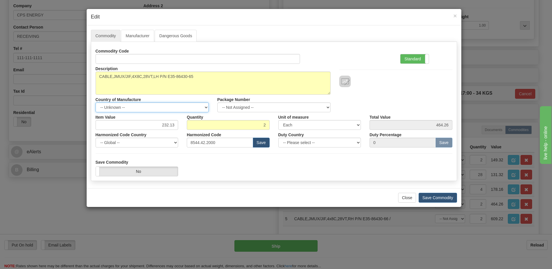
click at [188, 105] on select "-- Unknown -- [GEOGRAPHIC_DATA] [GEOGRAPHIC_DATA] [GEOGRAPHIC_DATA] [GEOGRAPHIC…" at bounding box center [152, 108] width 113 height 10
select select "CA"
click at [188, 105] on select "-- Unknown -- [GEOGRAPHIC_DATA] [GEOGRAPHIC_DATA] [GEOGRAPHIC_DATA] [GEOGRAPHIC…" at bounding box center [152, 108] width 113 height 10
click at [445, 197] on button "Save Commodity" at bounding box center [438, 198] width 38 height 10
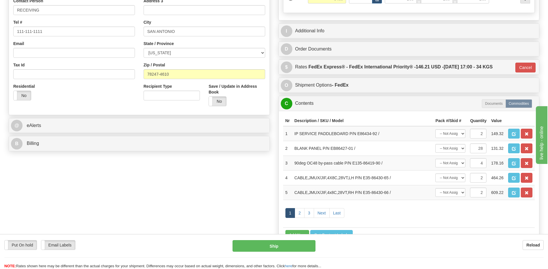
scroll to position [144, 0]
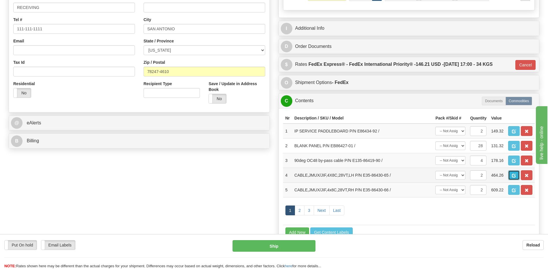
click at [513, 175] on span "button" at bounding box center [514, 176] width 4 height 4
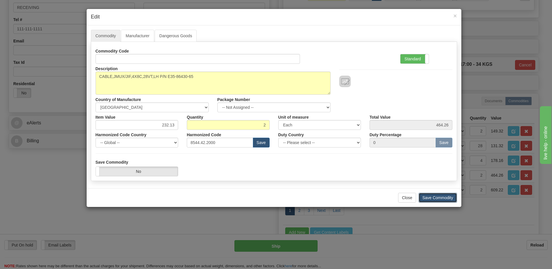
click at [451, 196] on button "Save Commodity" at bounding box center [438, 198] width 38 height 10
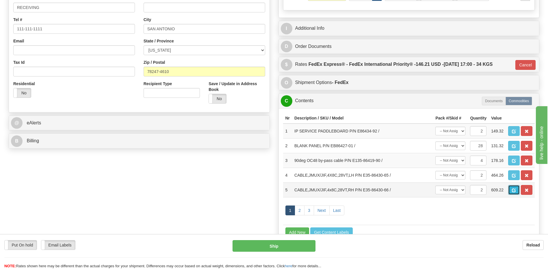
click at [514, 190] on span "button" at bounding box center [514, 191] width 4 height 4
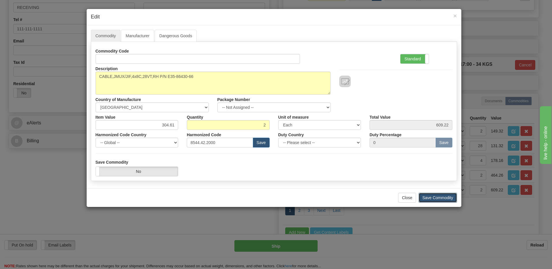
click at [428, 197] on button "Save Commodity" at bounding box center [438, 198] width 38 height 10
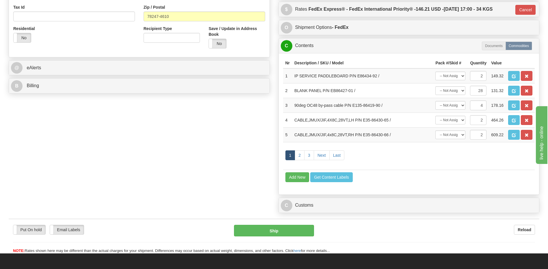
scroll to position [202, 0]
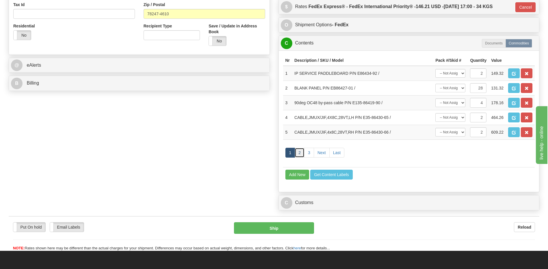
click at [300, 151] on link "2" at bounding box center [300, 153] width 10 height 10
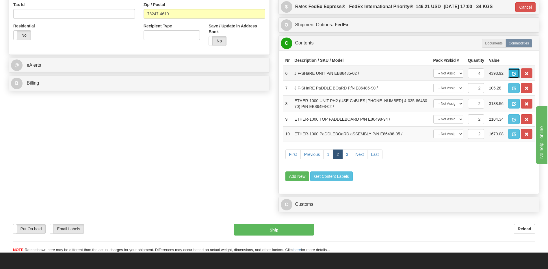
click at [514, 71] on button "button" at bounding box center [514, 73] width 12 height 10
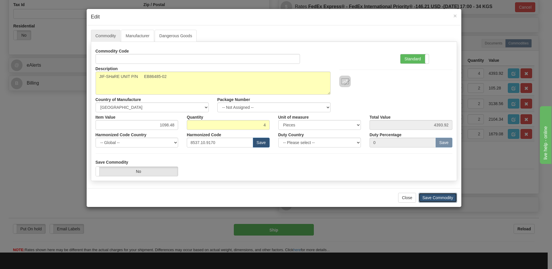
click at [437, 196] on button "Save Commodity" at bounding box center [438, 198] width 38 height 10
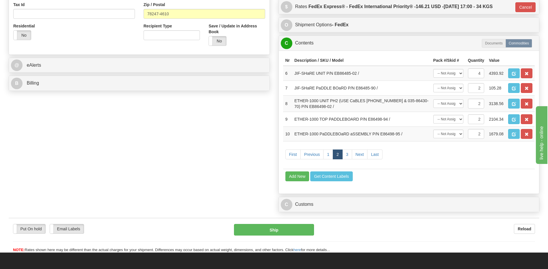
click at [516, 88] on span "button" at bounding box center [514, 89] width 4 height 4
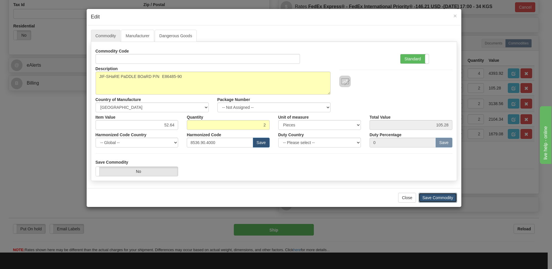
click at [426, 198] on button "Save Commodity" at bounding box center [438, 198] width 38 height 10
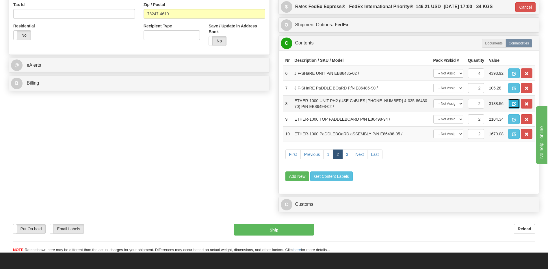
click at [510, 102] on button "button" at bounding box center [514, 104] width 12 height 10
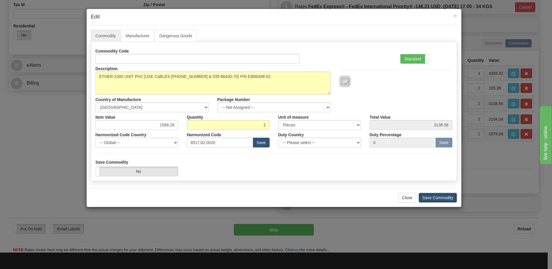
click at [433, 198] on button "Save Commodity" at bounding box center [438, 198] width 38 height 10
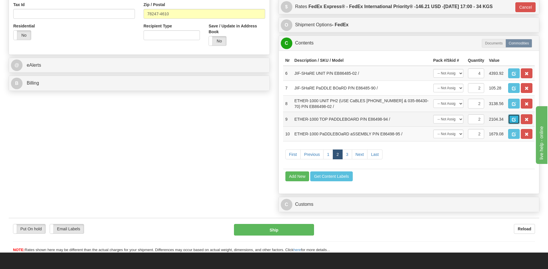
click at [516, 120] on span "button" at bounding box center [514, 120] width 4 height 4
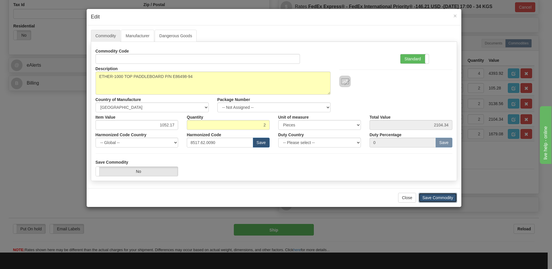
click at [430, 199] on button "Save Commodity" at bounding box center [438, 198] width 38 height 10
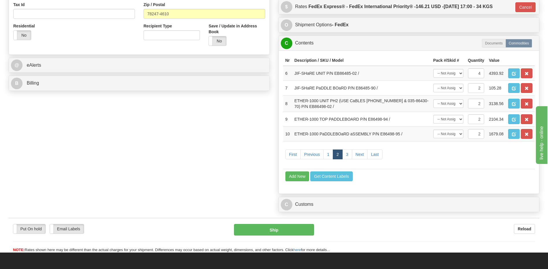
click at [516, 134] on span "button" at bounding box center [514, 135] width 4 height 4
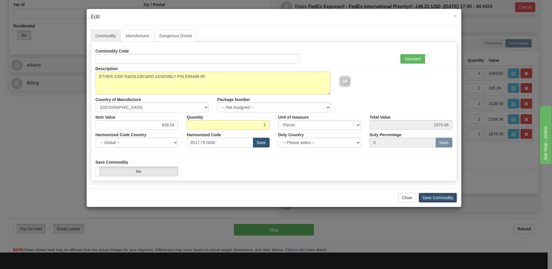
click at [429, 195] on button "Save Commodity" at bounding box center [438, 198] width 38 height 10
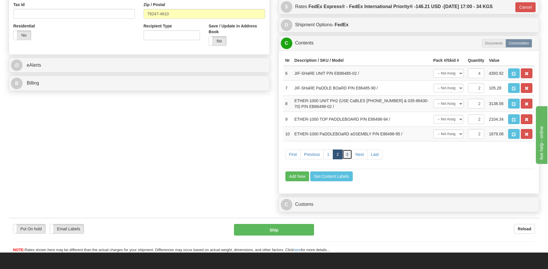
click at [347, 157] on link "3" at bounding box center [347, 155] width 10 height 10
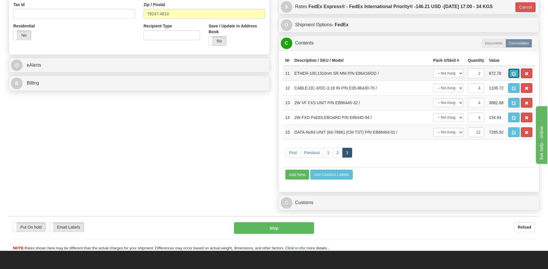
click at [514, 72] on span "button" at bounding box center [514, 74] width 4 height 4
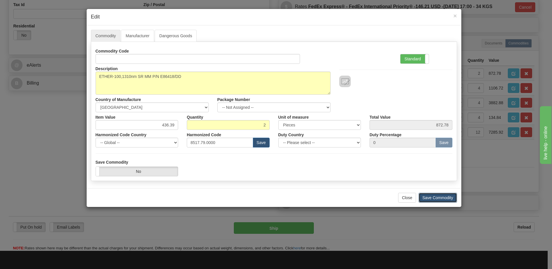
click at [428, 197] on button "Save Commodity" at bounding box center [438, 198] width 38 height 10
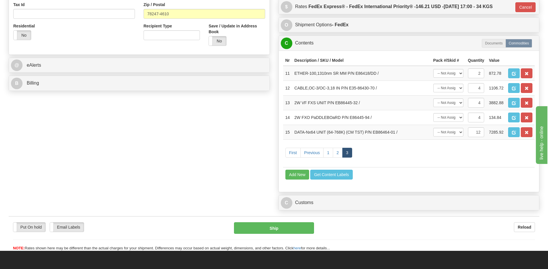
click at [513, 88] on span "button" at bounding box center [514, 89] width 4 height 4
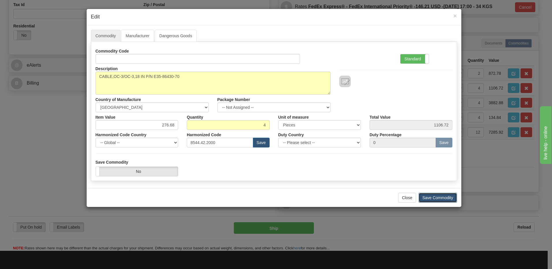
click at [438, 196] on button "Save Commodity" at bounding box center [438, 198] width 38 height 10
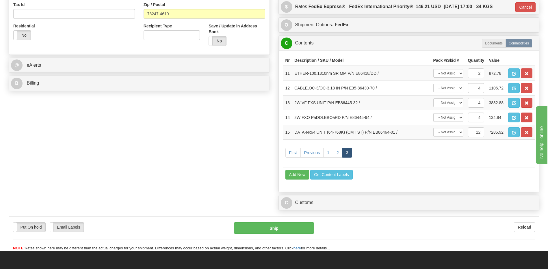
click at [515, 105] on span "button" at bounding box center [514, 103] width 4 height 4
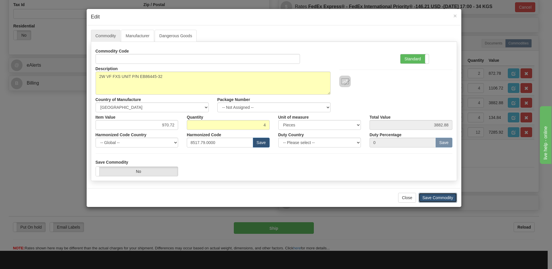
click at [442, 198] on button "Save Commodity" at bounding box center [438, 198] width 38 height 10
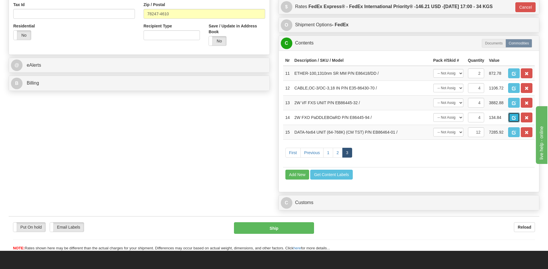
click at [516, 116] on span "button" at bounding box center [514, 118] width 4 height 4
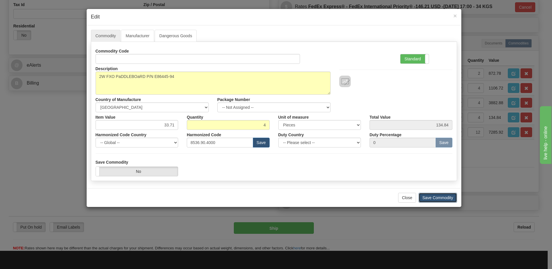
click at [438, 198] on button "Save Commodity" at bounding box center [438, 198] width 38 height 10
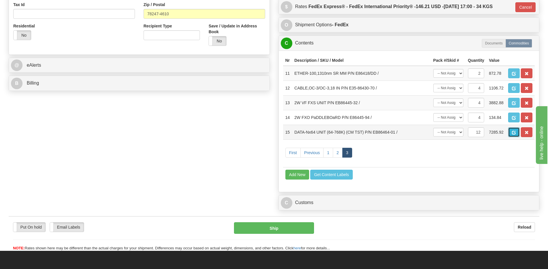
click at [514, 133] on span "button" at bounding box center [514, 133] width 4 height 4
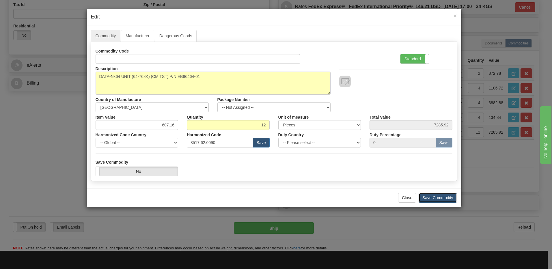
click at [443, 194] on button "Save Commodity" at bounding box center [438, 198] width 38 height 10
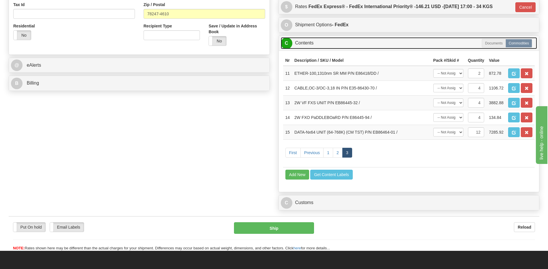
click at [304, 44] on link "C Contents" at bounding box center [409, 43] width 257 height 12
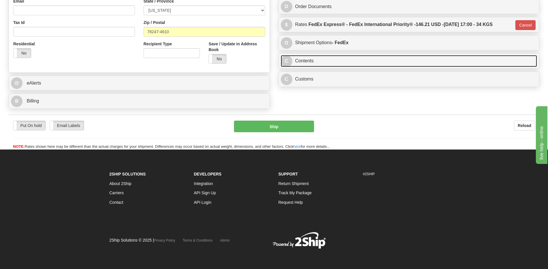
scroll to position [185, 0]
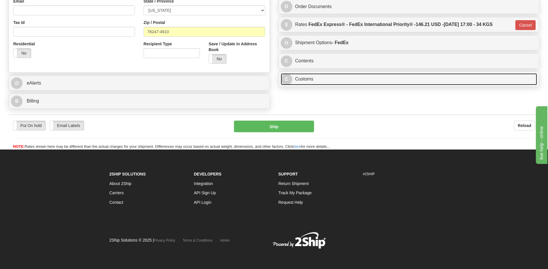
drag, startPoint x: 307, startPoint y: 79, endPoint x: 354, endPoint y: 114, distance: 59.4
click at [307, 79] on link "C Customs" at bounding box center [409, 79] width 257 height 12
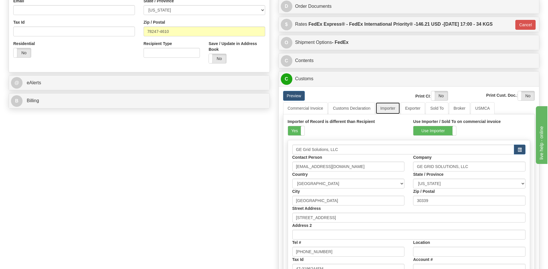
click at [385, 111] on link "Importer" at bounding box center [388, 108] width 24 height 12
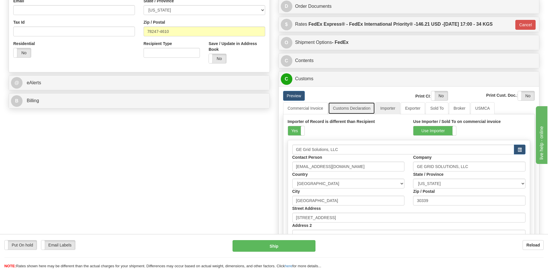
click at [350, 108] on link "Customs Declaration" at bounding box center [351, 108] width 47 height 12
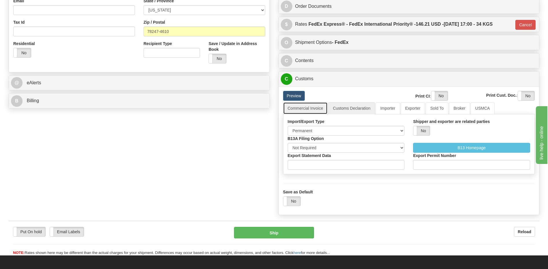
click at [311, 110] on link "Commercial Invoice" at bounding box center [305, 108] width 45 height 12
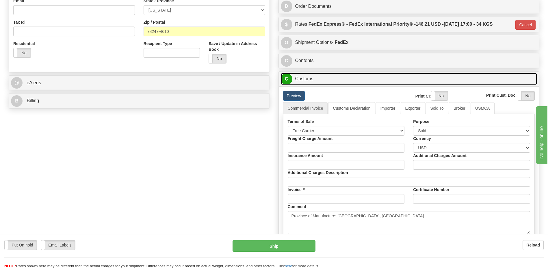
click at [311, 83] on link "C Customs" at bounding box center [409, 79] width 257 height 12
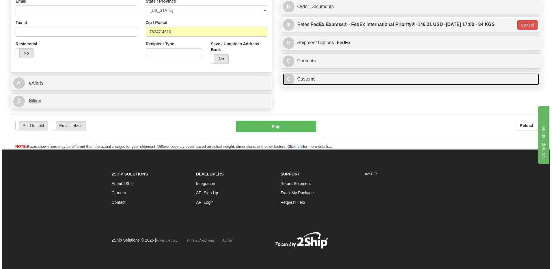
scroll to position [177, 0]
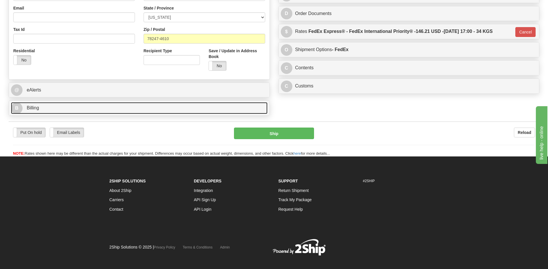
click at [145, 107] on link "B Billing" at bounding box center [139, 108] width 257 height 12
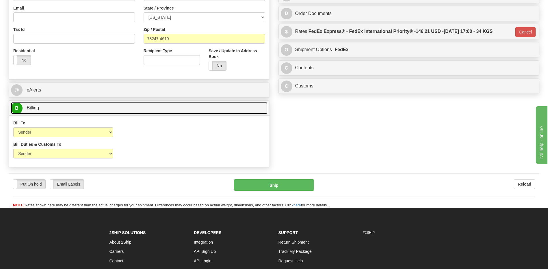
click at [145, 107] on link "B Billing" at bounding box center [139, 108] width 257 height 12
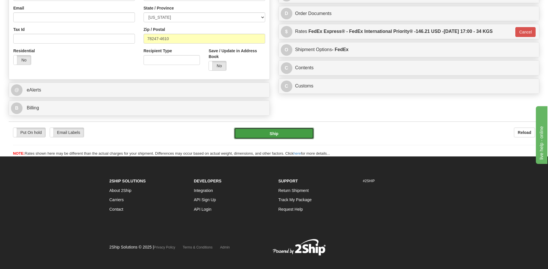
click at [287, 131] on button "Ship" at bounding box center [274, 134] width 80 height 12
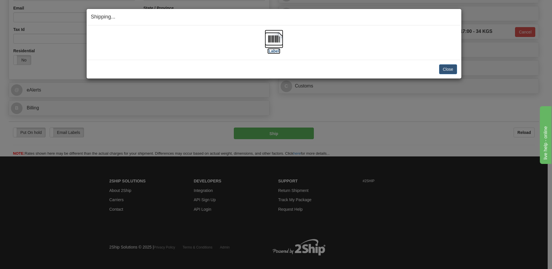
click at [276, 39] on img at bounding box center [274, 39] width 18 height 18
